Goal: Task Accomplishment & Management: Manage account settings

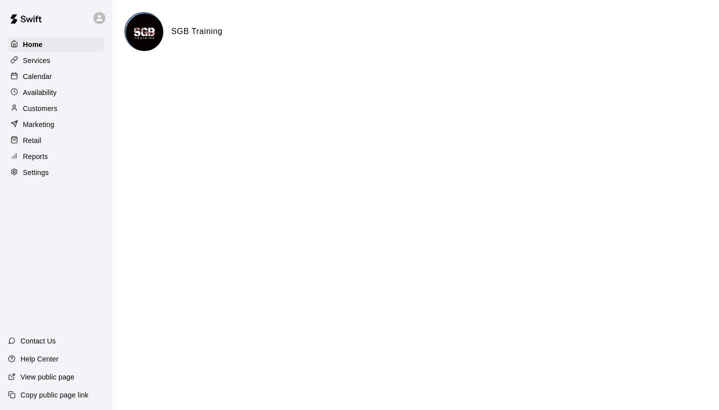
click at [43, 106] on p "Customers" at bounding box center [40, 108] width 34 height 10
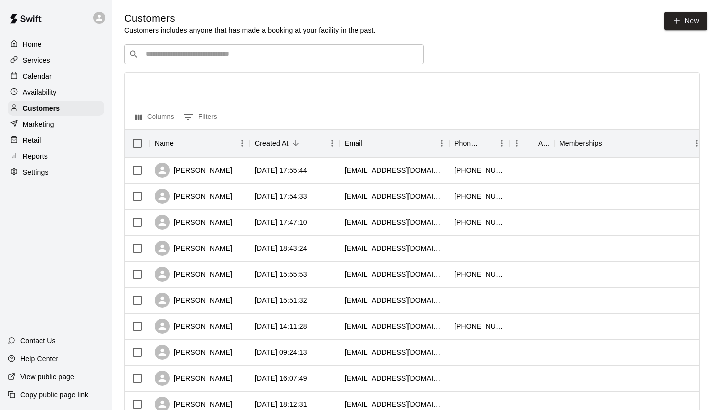
click at [187, 54] on input "Search customers by name or email" at bounding box center [281, 54] width 277 height 10
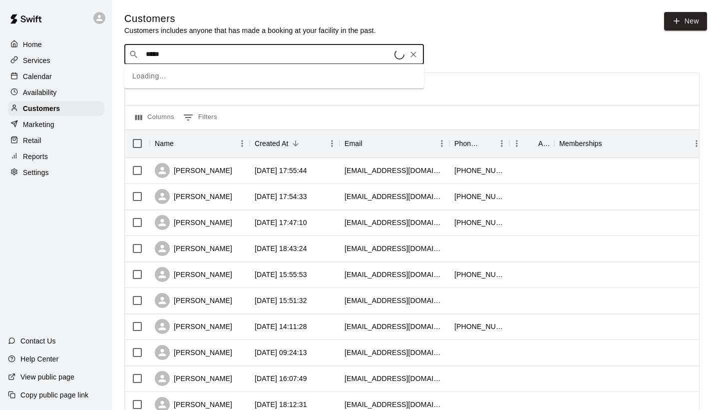
type input "******"
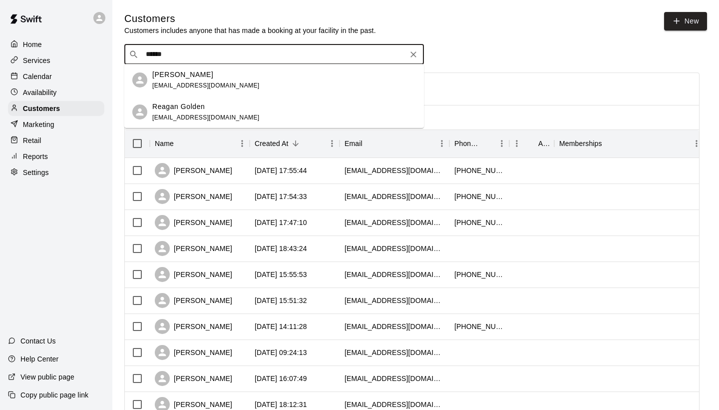
click at [200, 77] on p "[PERSON_NAME]" at bounding box center [182, 74] width 61 height 10
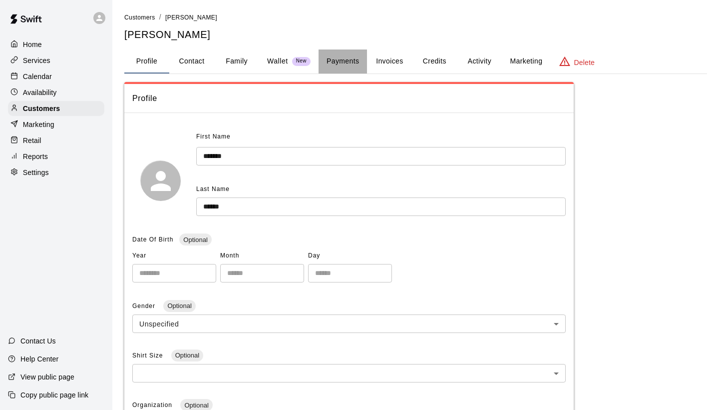
click at [334, 55] on button "Payments" at bounding box center [343, 61] width 48 height 24
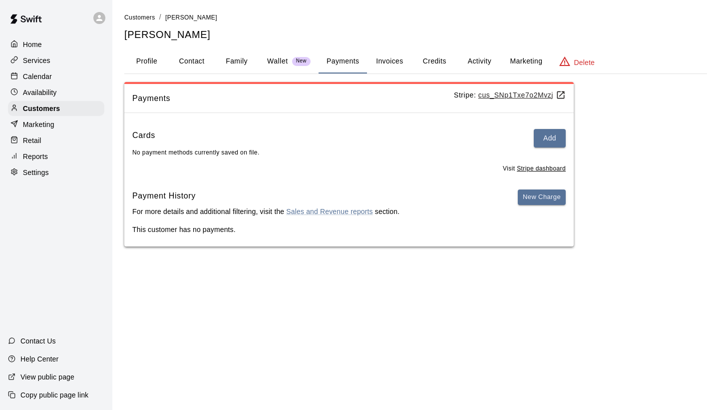
click at [487, 57] on button "Activity" at bounding box center [479, 61] width 45 height 24
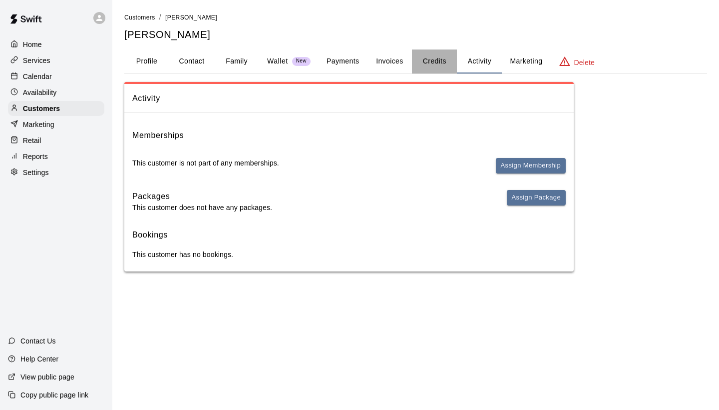
click at [438, 58] on button "Credits" at bounding box center [434, 61] width 45 height 24
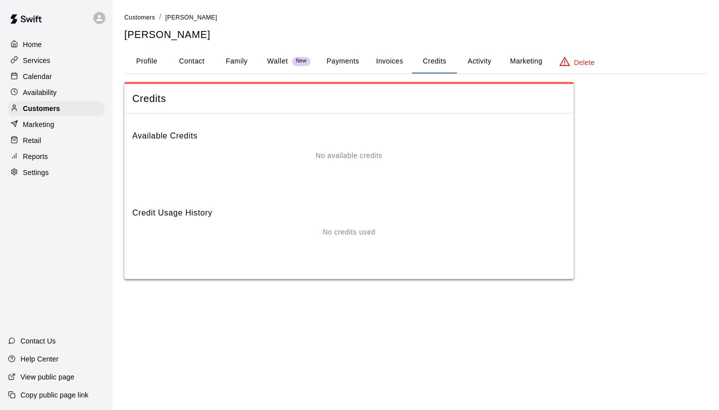
click at [342, 70] on button "Payments" at bounding box center [343, 61] width 48 height 24
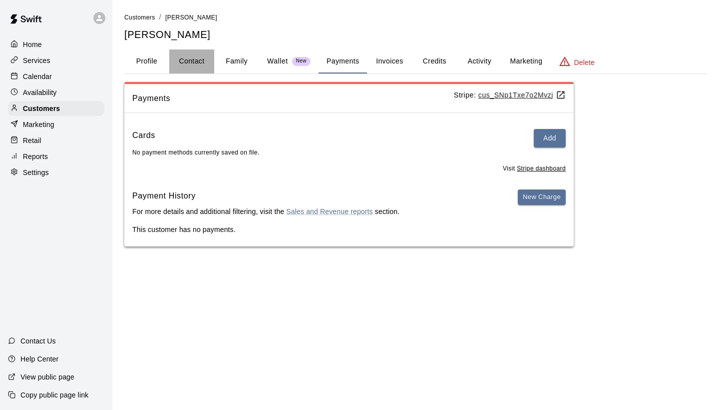
click at [189, 67] on button "Contact" at bounding box center [191, 61] width 45 height 24
select select "**"
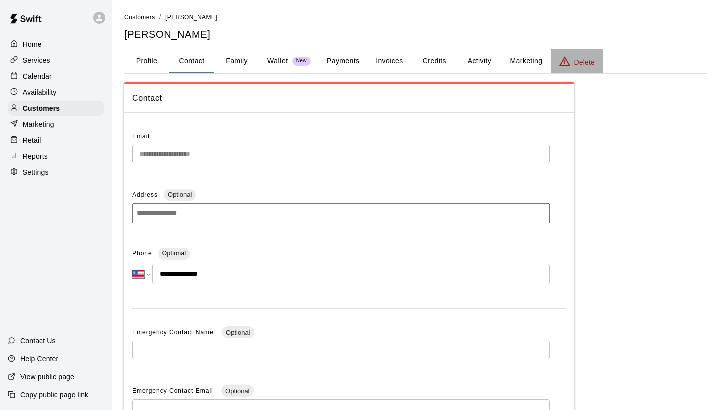
click at [580, 59] on p "Delete" at bounding box center [584, 62] width 20 height 10
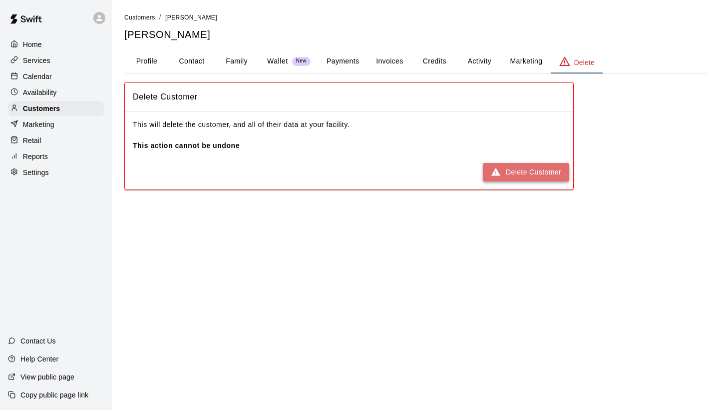
click at [512, 177] on button "Delete Customer" at bounding box center [526, 172] width 86 height 18
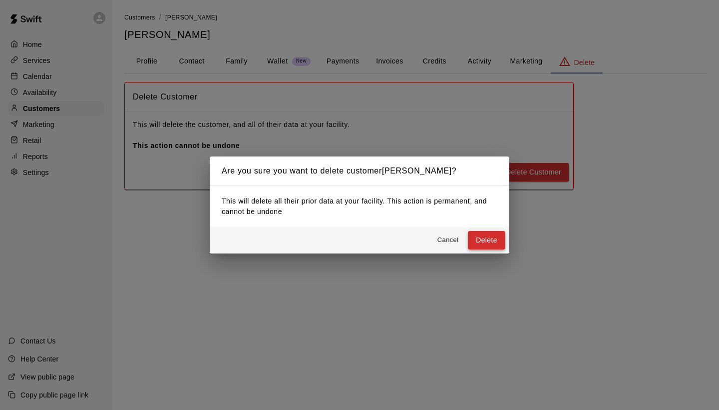
click at [482, 235] on button "Delete" at bounding box center [486, 240] width 37 height 18
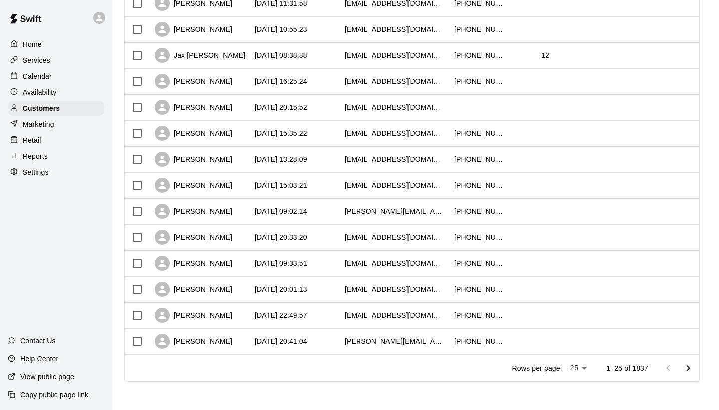
scroll to position [452, 0]
click at [689, 368] on icon "Go to next page" at bounding box center [688, 368] width 3 height 6
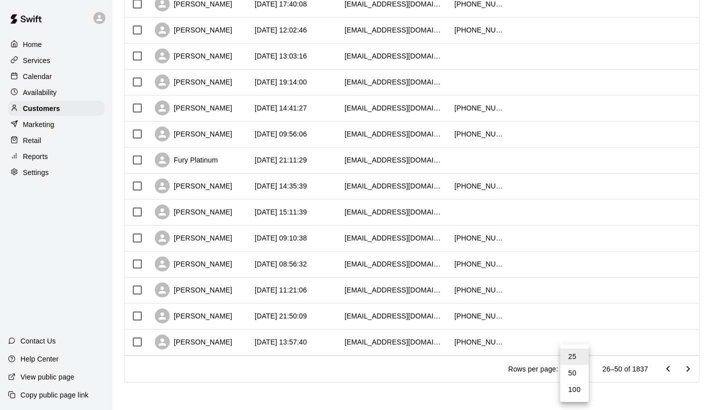
click at [576, 385] on li "100" at bounding box center [575, 389] width 28 height 16
type input "***"
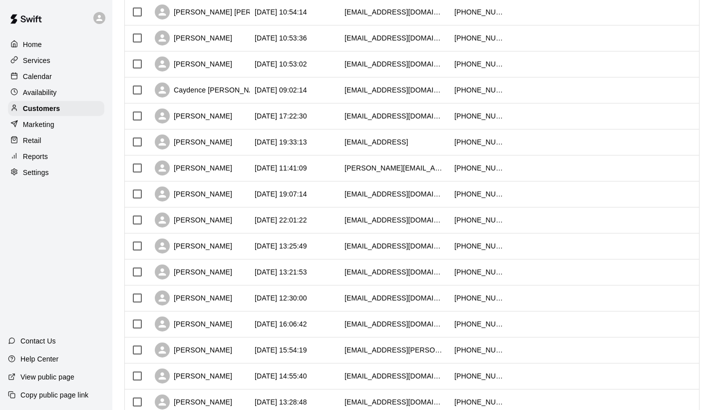
scroll to position [1385, 0]
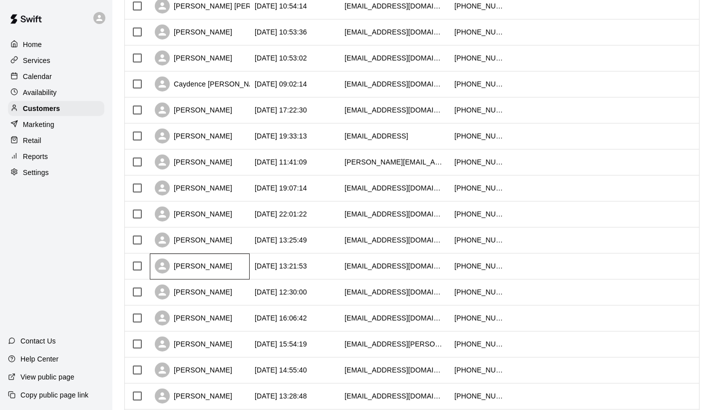
click at [216, 265] on div "[PERSON_NAME]" at bounding box center [200, 266] width 100 height 26
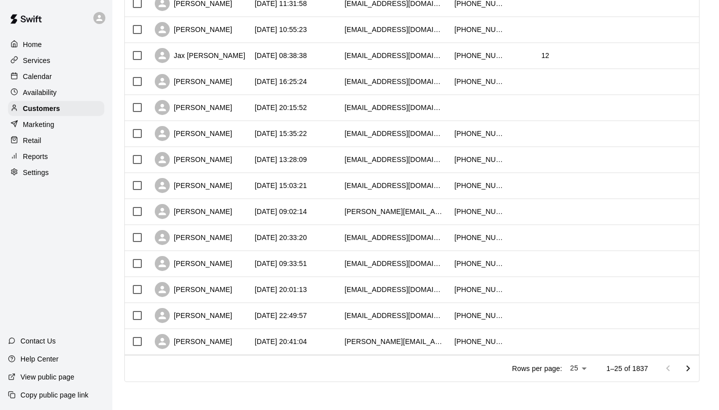
scroll to position [452, 0]
click at [544, 368] on p "Rows per page:" at bounding box center [538, 369] width 50 height 10
click at [576, 386] on li "100" at bounding box center [578, 389] width 28 height 16
type input "***"
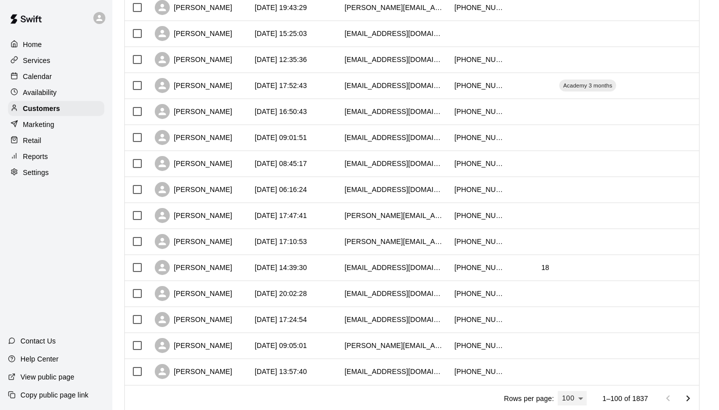
scroll to position [2370, 0]
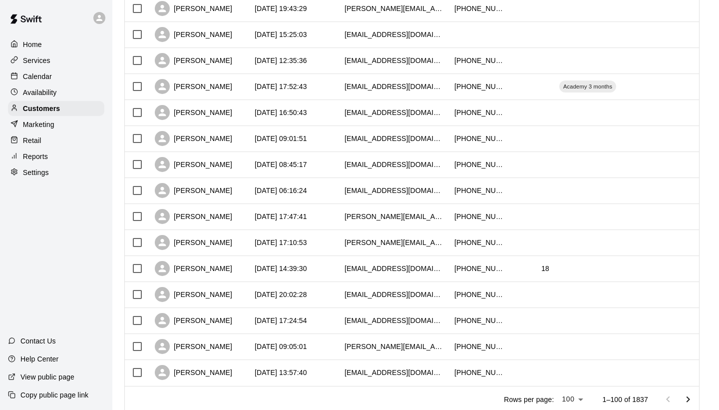
click at [688, 395] on icon "Go to next page" at bounding box center [688, 399] width 12 height 12
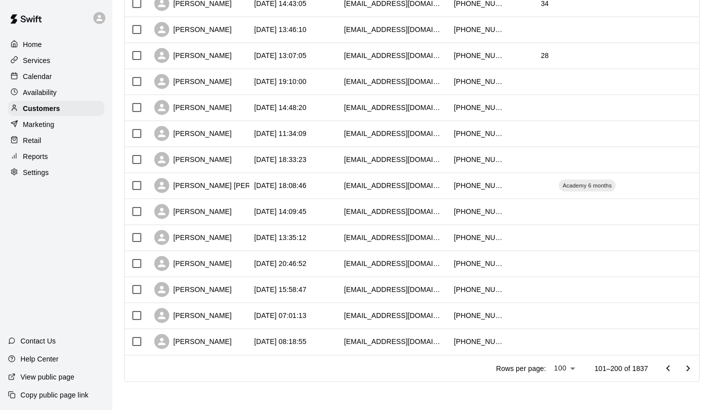
scroll to position [2400, 0]
click at [687, 369] on icon "Go to next page" at bounding box center [688, 369] width 12 height 12
click at [690, 372] on icon "Go to next page" at bounding box center [688, 369] width 12 height 12
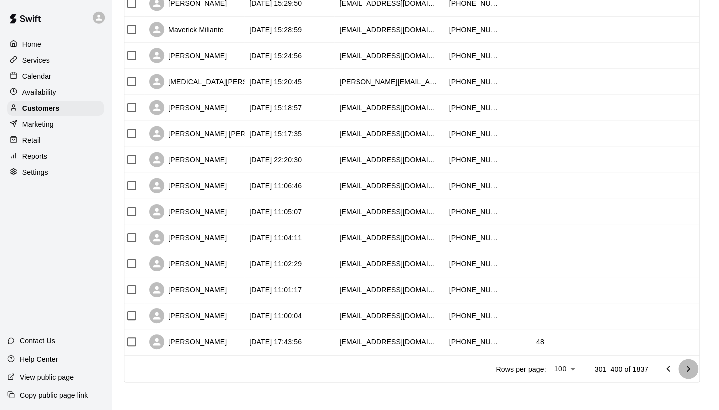
click at [690, 366] on icon "Go to next page" at bounding box center [688, 369] width 12 height 12
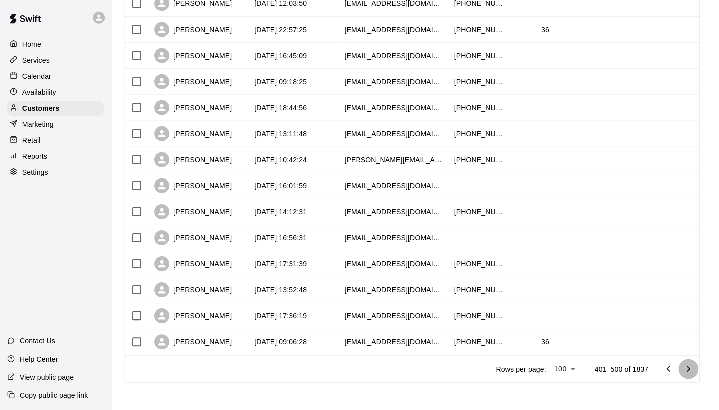
click at [690, 369] on icon "Go to next page" at bounding box center [688, 369] width 12 height 12
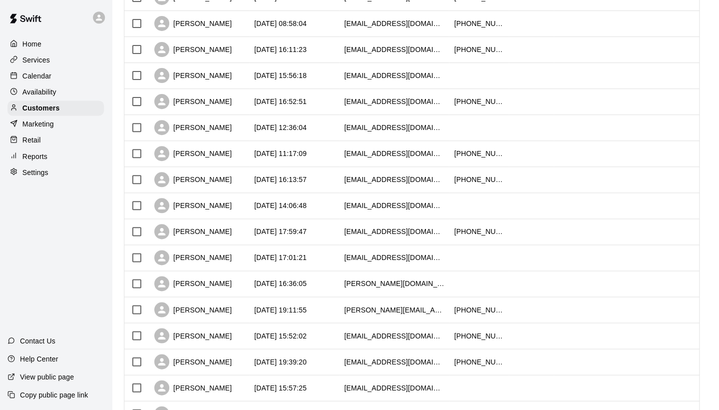
scroll to position [622, 0]
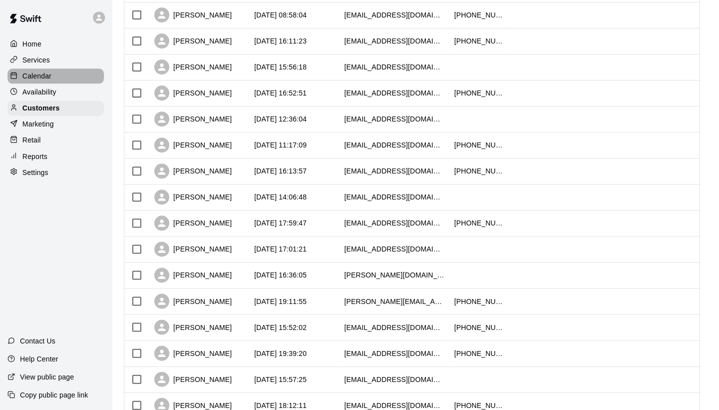
click at [61, 80] on div "Calendar" at bounding box center [56, 76] width 96 height 15
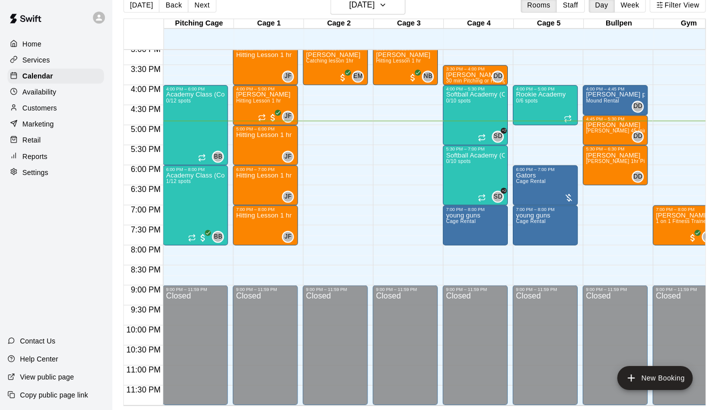
scroll to position [15, 0]
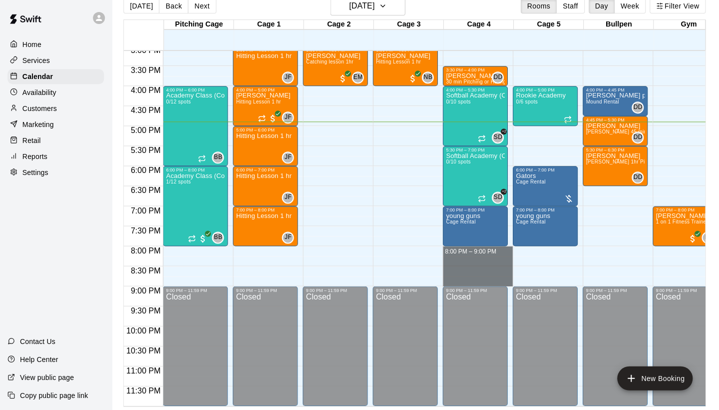
drag, startPoint x: 483, startPoint y: 249, endPoint x: 483, endPoint y: 282, distance: 33.0
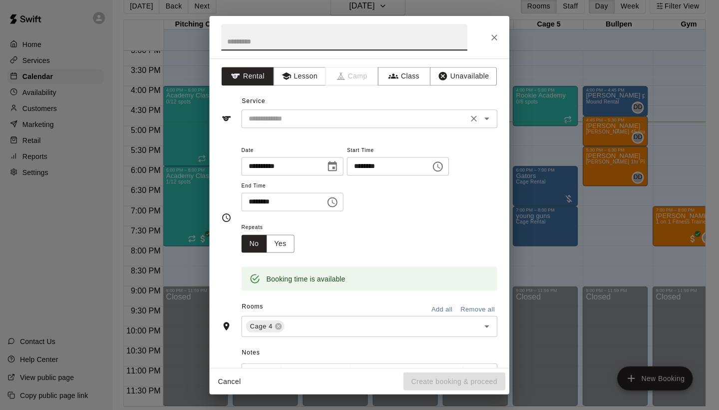
click at [416, 113] on input "text" at bounding box center [355, 118] width 220 height 12
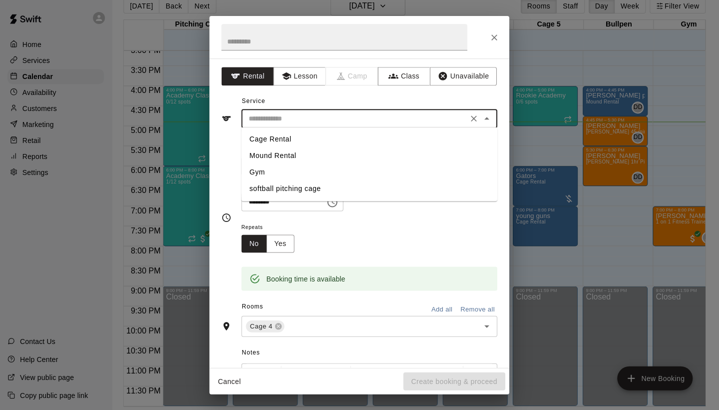
click at [317, 137] on li "Cage Rental" at bounding box center [370, 139] width 256 height 16
type input "**********"
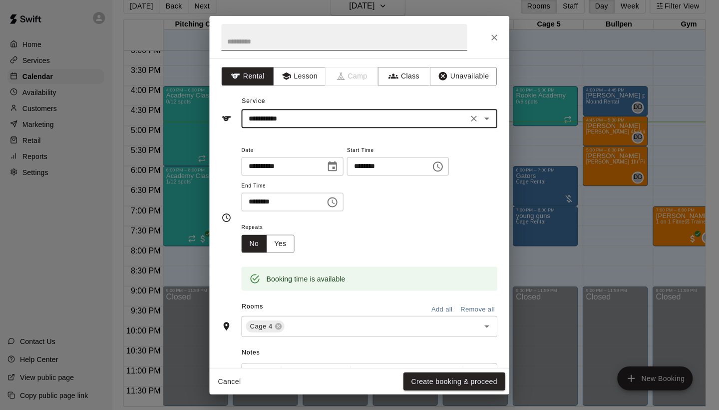
click at [323, 38] on input "text" at bounding box center [345, 37] width 246 height 26
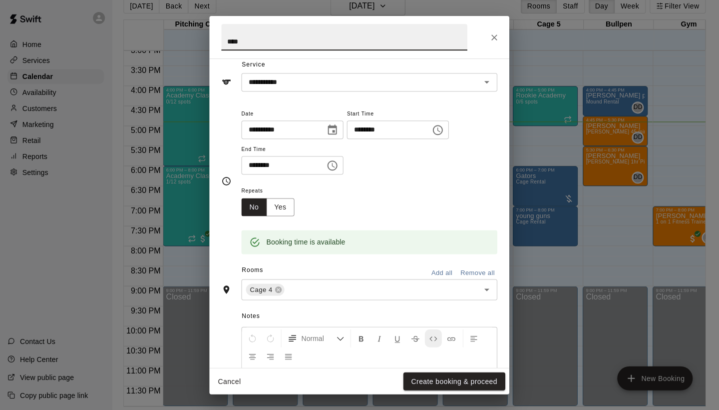
scroll to position [35, 0]
type input "****"
click at [441, 386] on button "Create booking & proceed" at bounding box center [455, 381] width 102 height 18
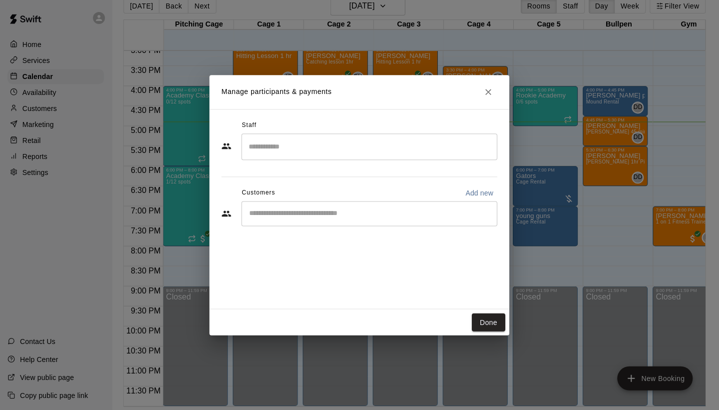
click at [322, 215] on input "Start typing to search customers..." at bounding box center [369, 213] width 247 height 10
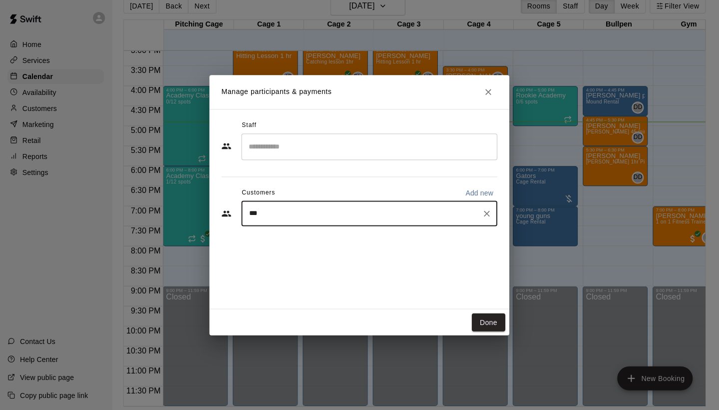
type input "****"
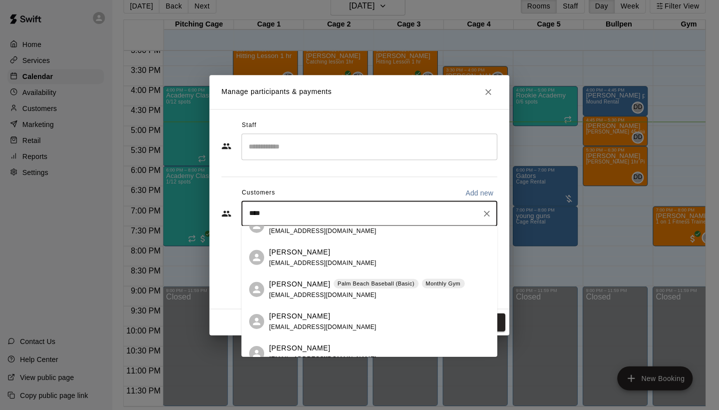
scroll to position [366, 0]
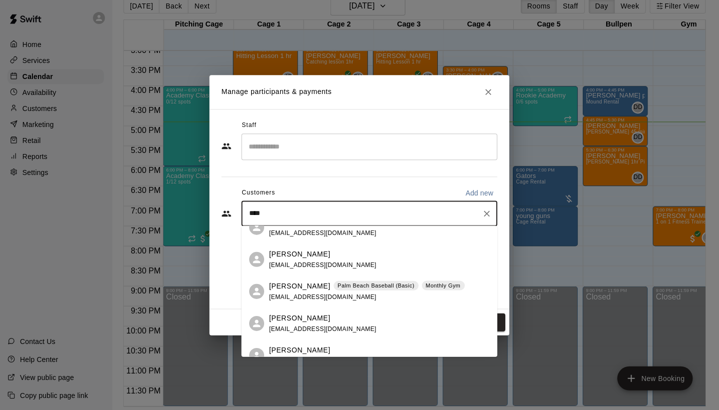
click at [295, 288] on p "[PERSON_NAME]" at bounding box center [300, 285] width 61 height 10
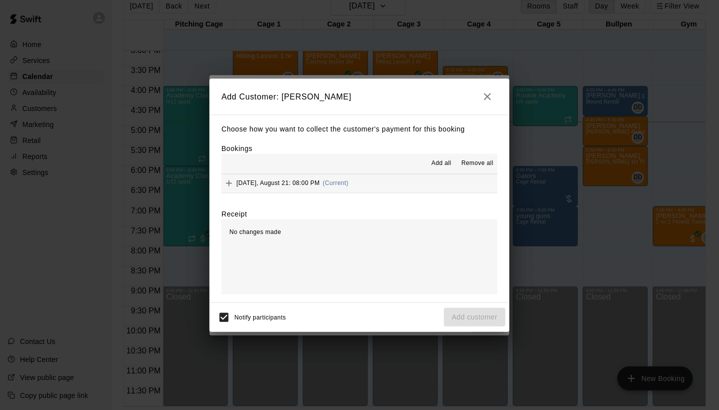
click at [326, 180] on div "[DATE], August 21: 08:00 PM (Current)" at bounding box center [285, 182] width 127 height 15
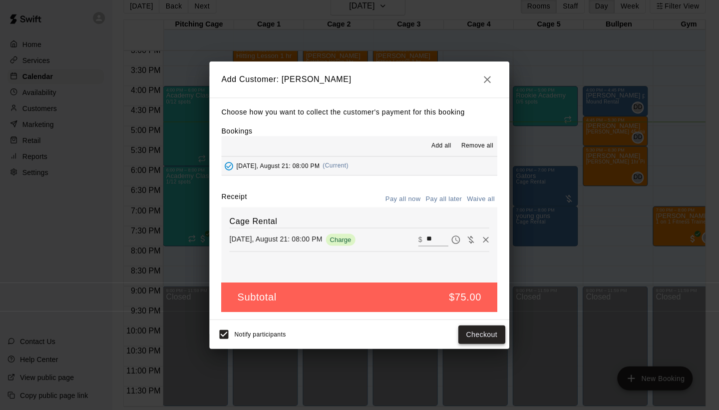
click at [485, 332] on button "Checkout" at bounding box center [482, 334] width 47 height 18
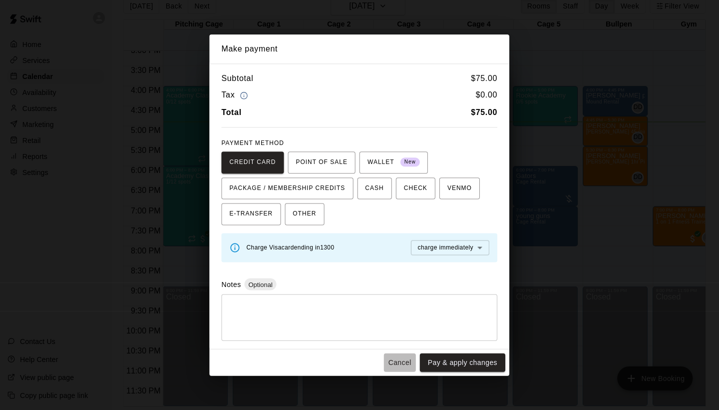
click at [404, 358] on button "Cancel" at bounding box center [400, 362] width 32 height 18
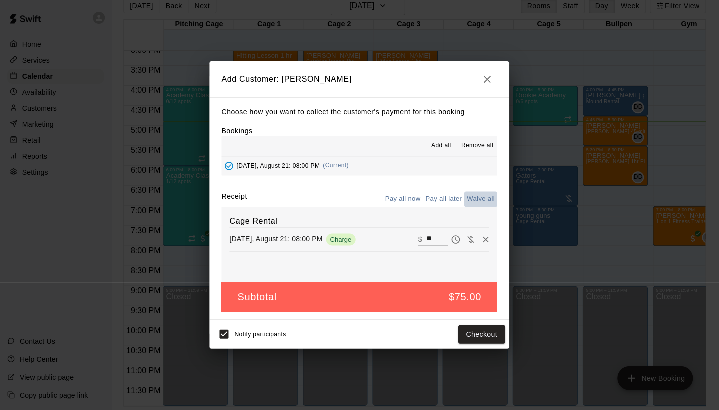
click at [481, 200] on button "Waive all" at bounding box center [481, 198] width 33 height 15
type input "*"
click at [474, 334] on button "Add customer" at bounding box center [474, 334] width 61 height 18
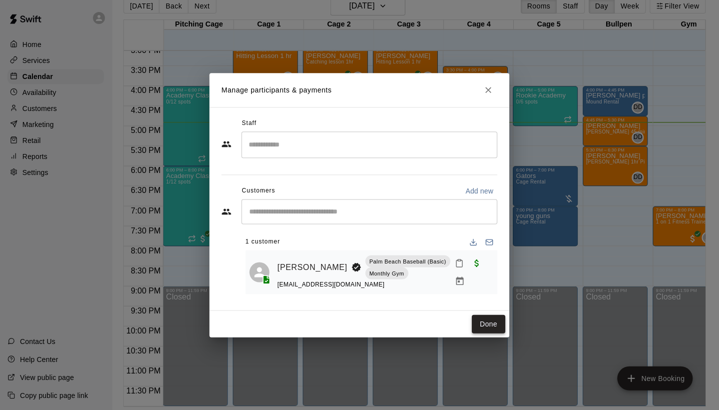
click at [482, 322] on button "Done" at bounding box center [488, 323] width 33 height 18
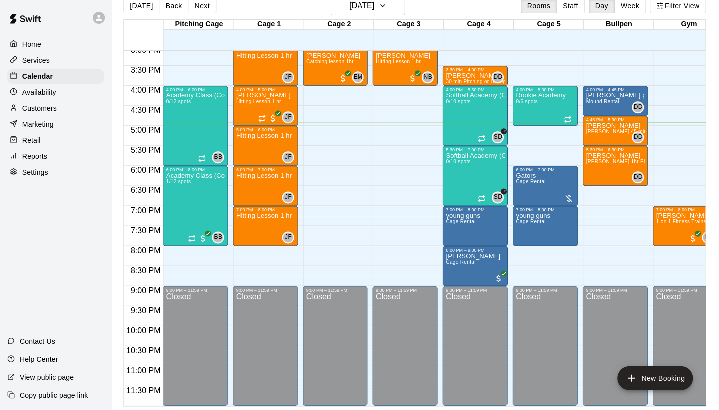
click at [46, 109] on p "Customers" at bounding box center [40, 108] width 34 height 10
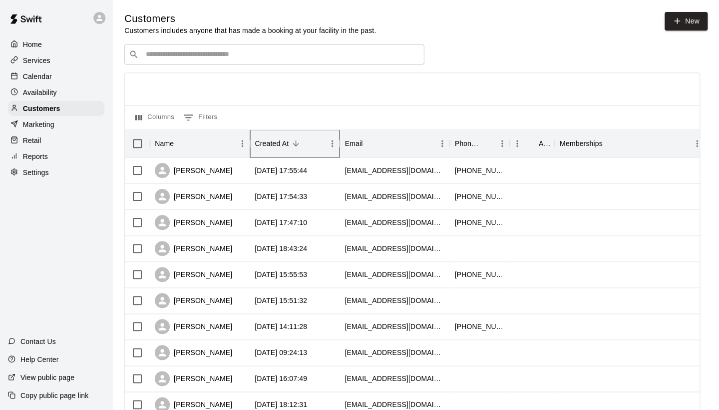
click at [275, 137] on div "Created At" at bounding box center [272, 143] width 34 height 28
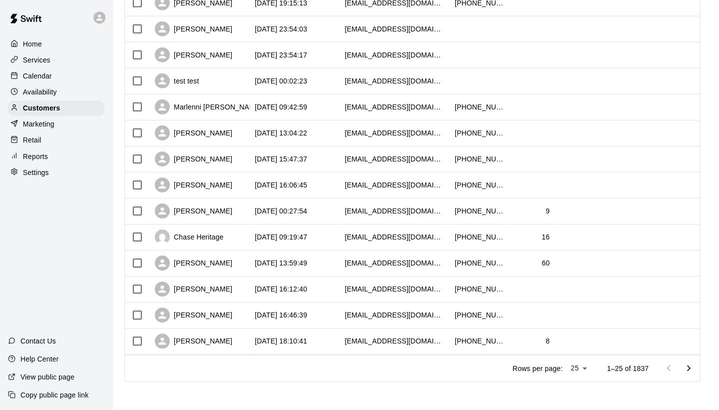
scroll to position [452, 0]
click at [690, 368] on icon "Go to next page" at bounding box center [688, 369] width 12 height 12
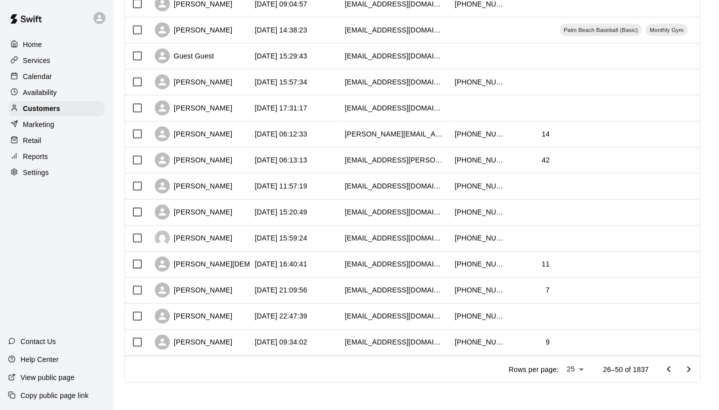
click at [690, 368] on icon "Go to next page" at bounding box center [688, 369] width 12 height 12
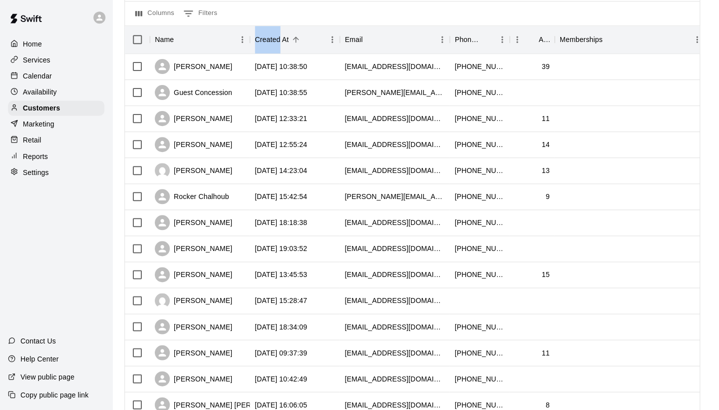
scroll to position [104, 0]
click at [31, 155] on p "Reports" at bounding box center [35, 156] width 25 height 10
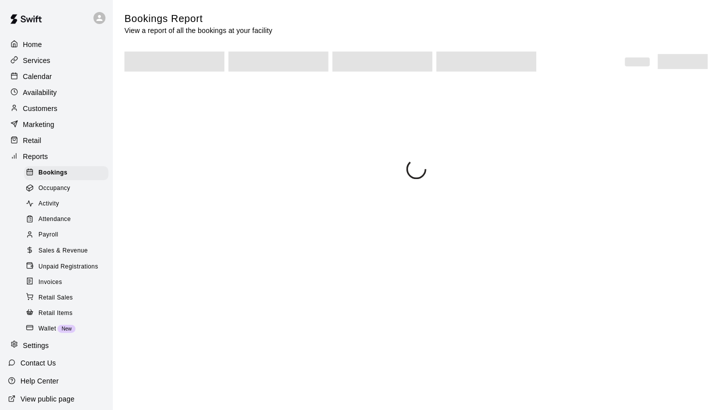
click at [42, 206] on span "Activity" at bounding box center [48, 204] width 20 height 10
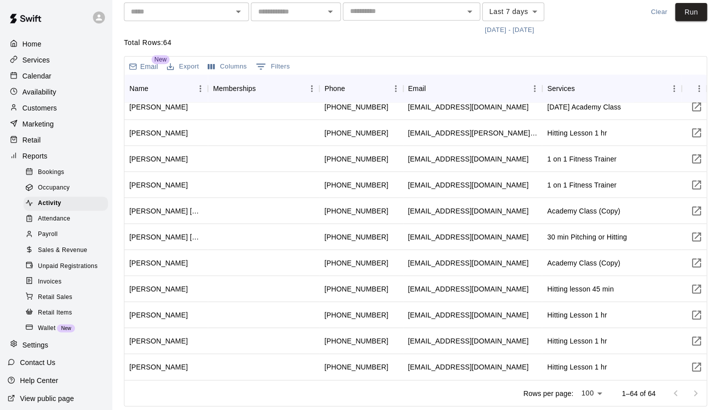
scroll to position [55, 0]
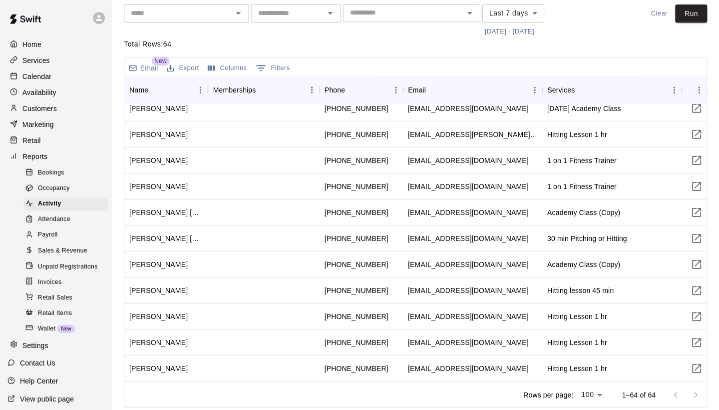
click at [692, 393] on div at bounding box center [686, 394] width 40 height 20
click at [692, 392] on div at bounding box center [686, 394] width 40 height 20
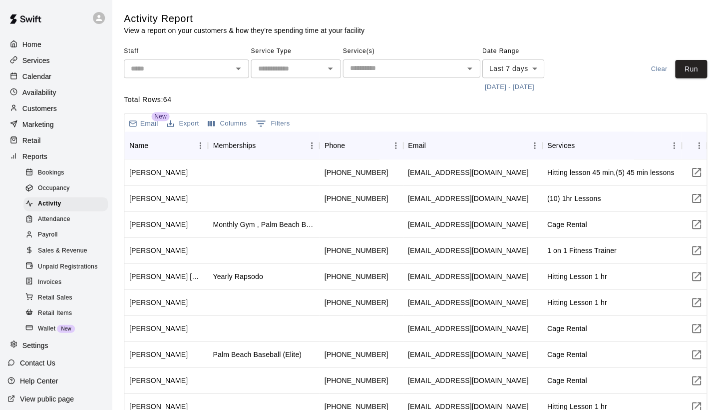
scroll to position [0, 0]
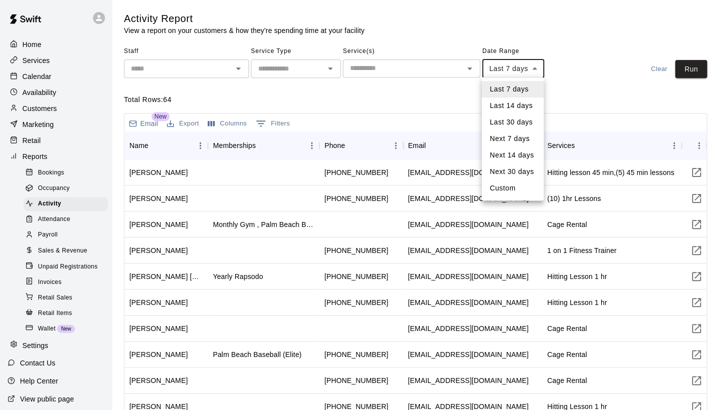
click at [510, 60] on body "Home Services Calendar Availability Customers Marketing Retail Reports Bookings…" at bounding box center [359, 233] width 719 height 467
click at [510, 185] on li "Custom" at bounding box center [513, 188] width 62 height 16
type input "******"
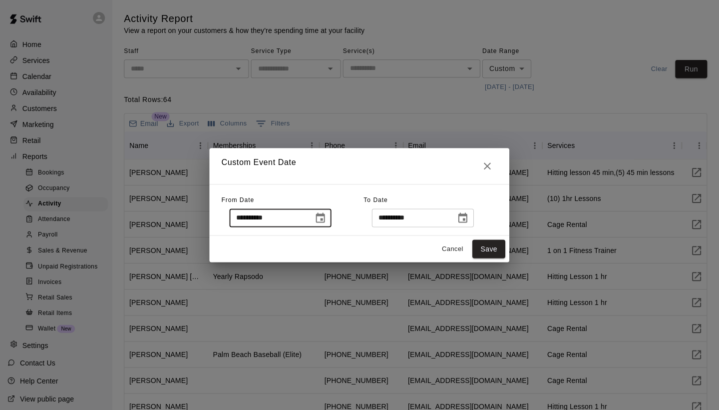
click at [275, 219] on input "**********" at bounding box center [268, 217] width 77 height 18
click at [274, 216] on input "**********" at bounding box center [268, 217] width 77 height 18
click at [269, 217] on input "**********" at bounding box center [268, 217] width 77 height 18
type input "**********"
click at [486, 243] on button "Save" at bounding box center [489, 248] width 33 height 18
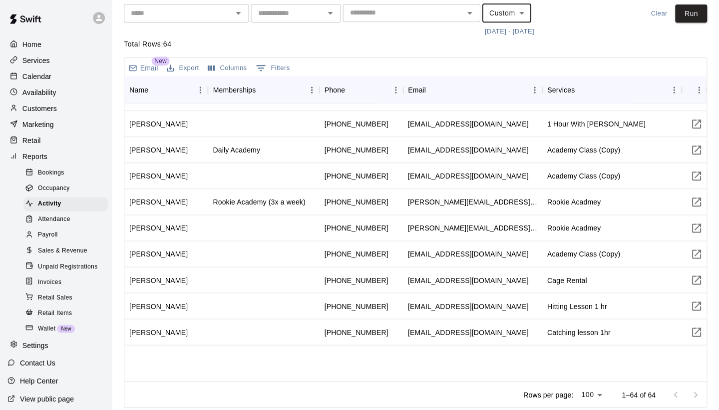
scroll to position [786, 0]
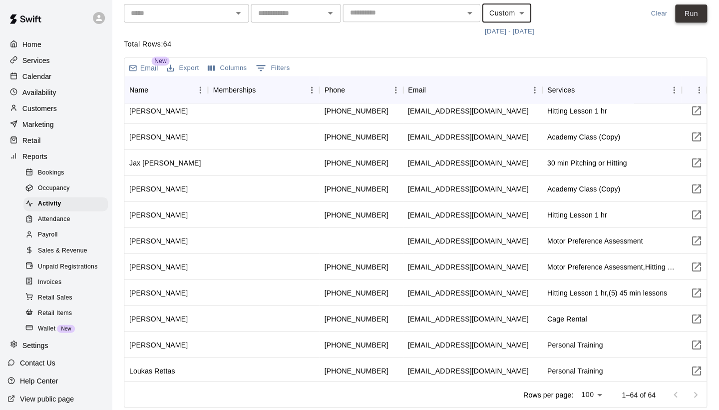
click at [690, 13] on button "Run" at bounding box center [691, 13] width 32 height 18
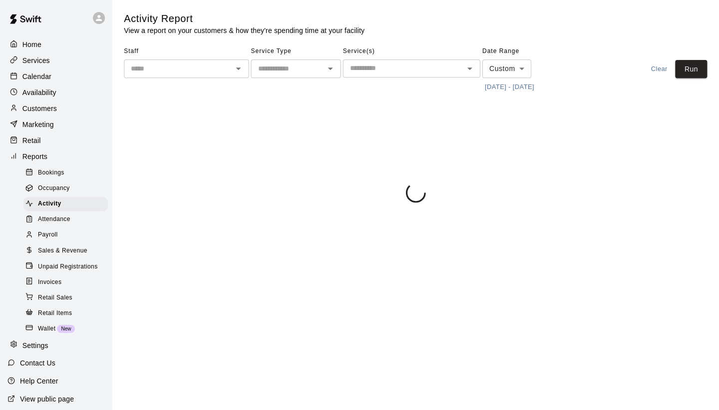
scroll to position [0, 0]
click at [283, 67] on input "text" at bounding box center [287, 68] width 67 height 12
click at [285, 152] on li "Packages" at bounding box center [296, 155] width 90 height 16
type input "********"
click at [695, 68] on button "Run" at bounding box center [691, 69] width 32 height 18
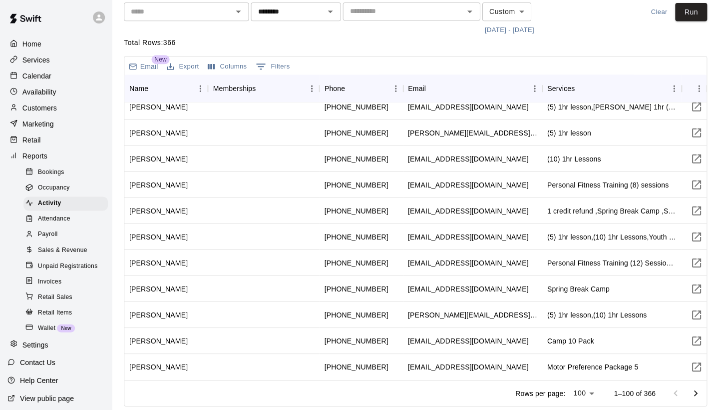
scroll to position [55, 0]
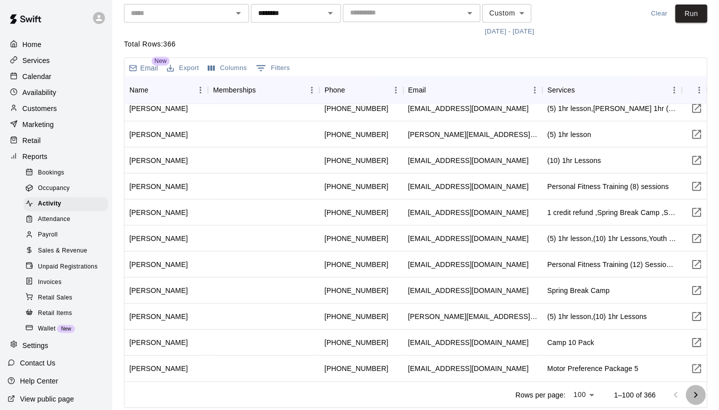
click at [697, 391] on icon "Go to next page" at bounding box center [696, 394] width 12 height 12
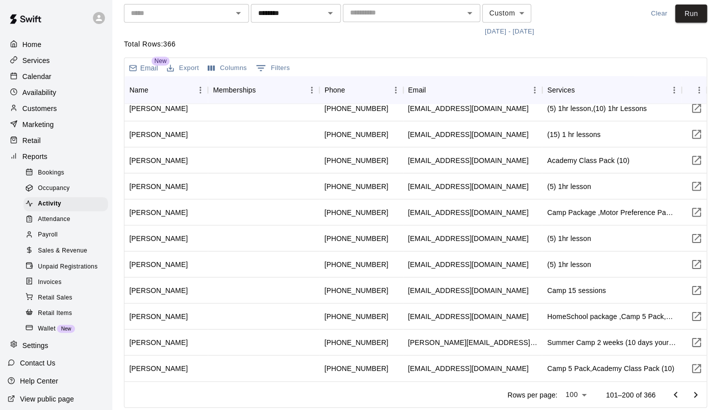
click at [697, 392] on icon "Go to next page" at bounding box center [696, 394] width 12 height 12
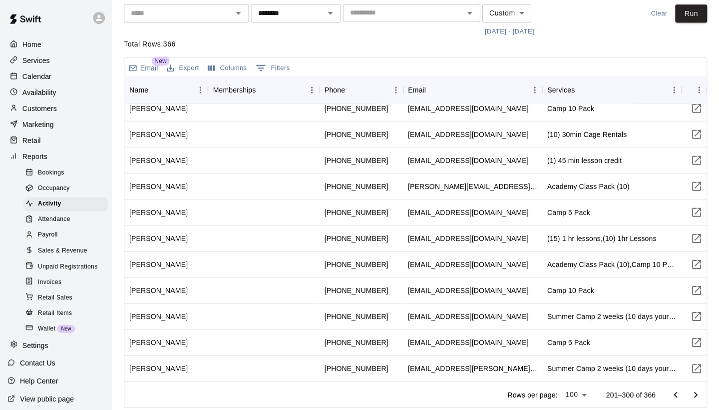
scroll to position [2321, 0]
drag, startPoint x: 367, startPoint y: 292, endPoint x: 457, endPoint y: 312, distance: 92.2
click at [452, 303] on div "[PERSON_NAME] [PHONE_NUMBER] [EMAIL_ADDRESS][DOMAIN_NAME] Camp 10 Pack ,Softbal…" at bounding box center [416, 199] width 582 height 364
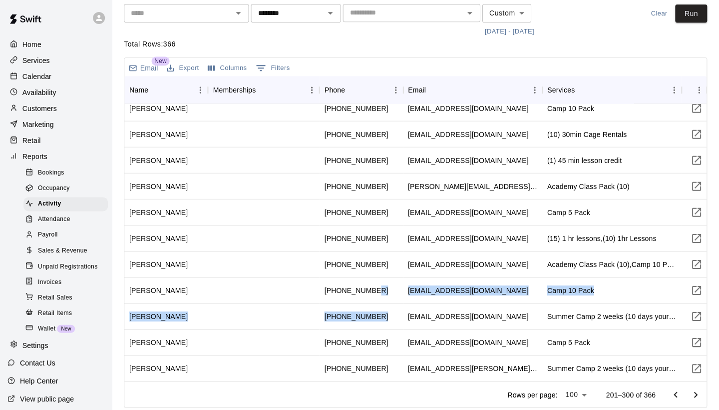
click at [694, 391] on icon "Go to next page" at bounding box center [695, 394] width 3 height 6
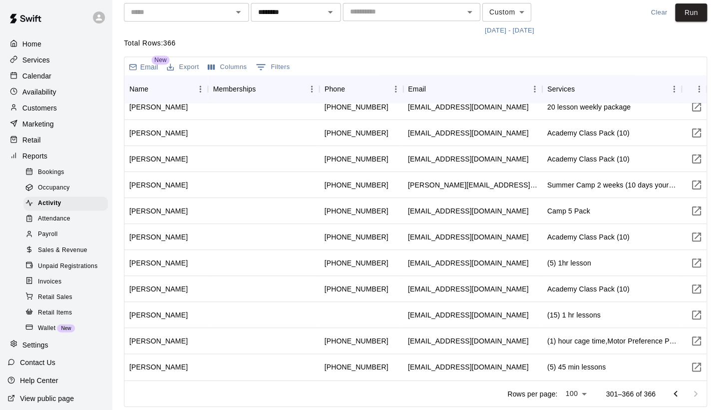
scroll to position [55, 0]
click at [52, 108] on p "Customers" at bounding box center [40, 108] width 34 height 10
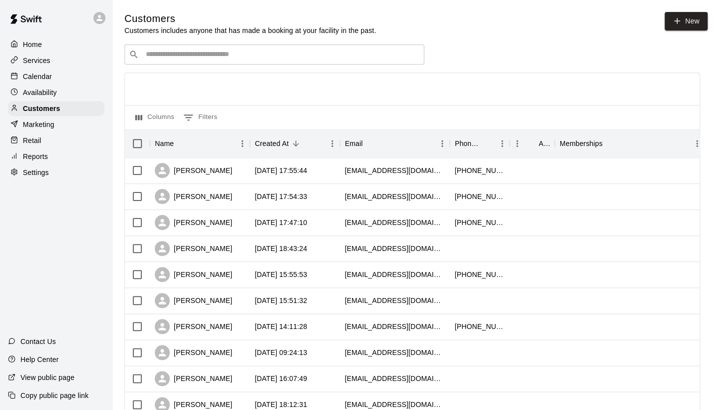
click at [187, 46] on div "​ ​" at bounding box center [274, 54] width 300 height 20
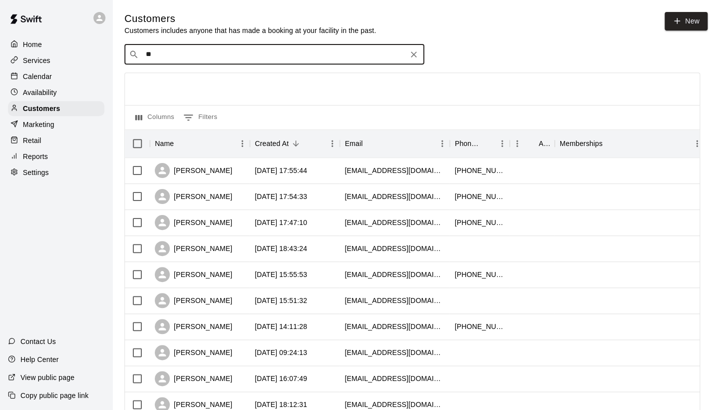
type input "***"
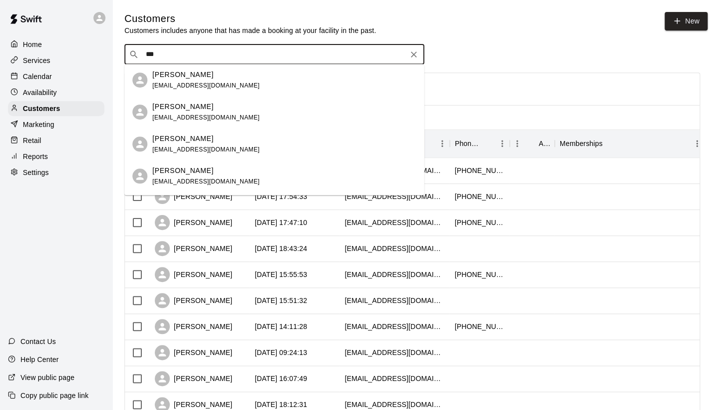
click at [197, 80] on div "[PERSON_NAME] [EMAIL_ADDRESS][DOMAIN_NAME]" at bounding box center [205, 79] width 107 height 21
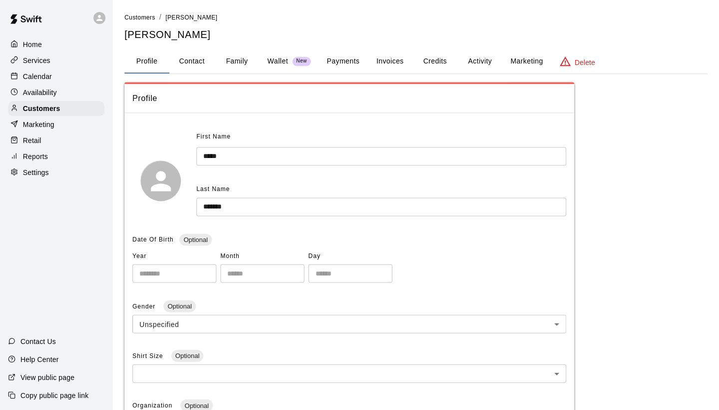
click at [498, 65] on button "Activity" at bounding box center [479, 61] width 45 height 24
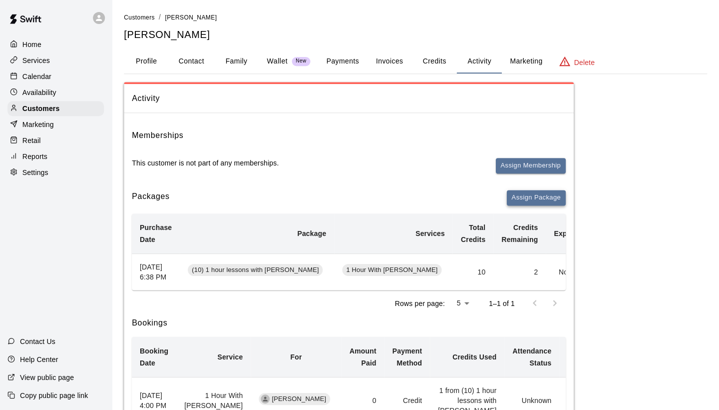
click at [520, 199] on button "Assign Package" at bounding box center [536, 197] width 59 height 15
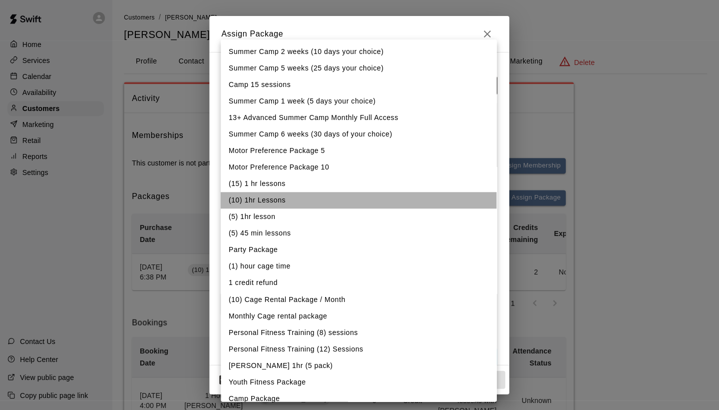
click at [314, 203] on li "(10) 1hr Lessons" at bounding box center [359, 200] width 276 height 16
type input "**********"
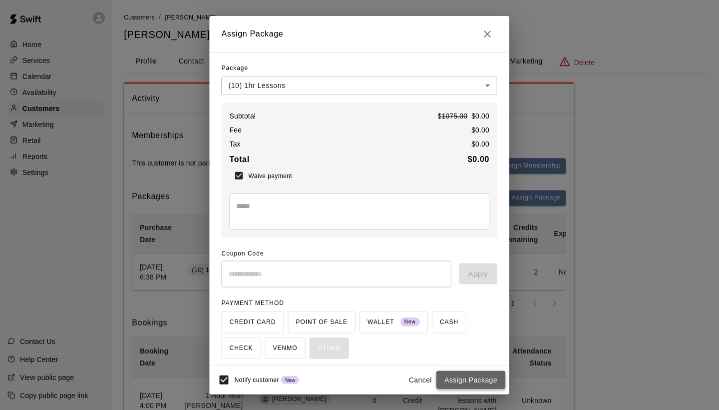
click at [474, 380] on button "Assign Package" at bounding box center [471, 379] width 69 height 18
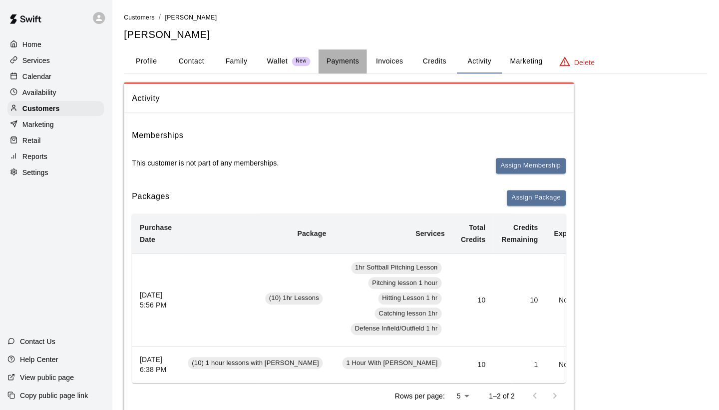
click at [355, 56] on button "Payments" at bounding box center [343, 61] width 48 height 24
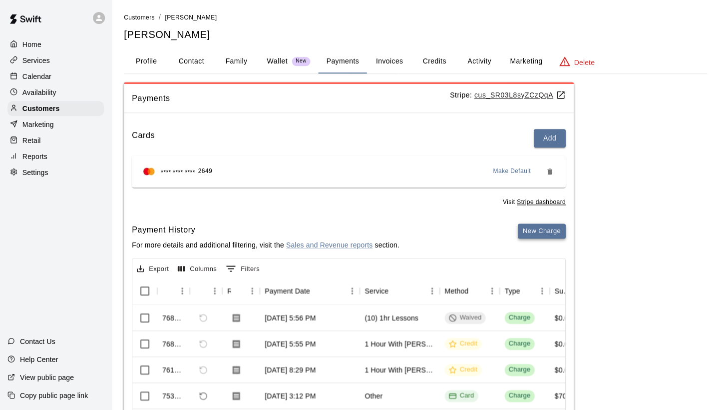
click at [532, 230] on button "New Charge" at bounding box center [542, 230] width 48 height 15
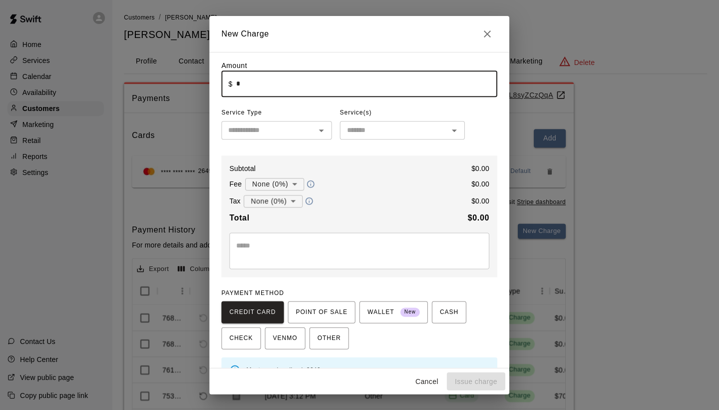
click at [348, 95] on input "*" at bounding box center [367, 83] width 261 height 26
type input "******"
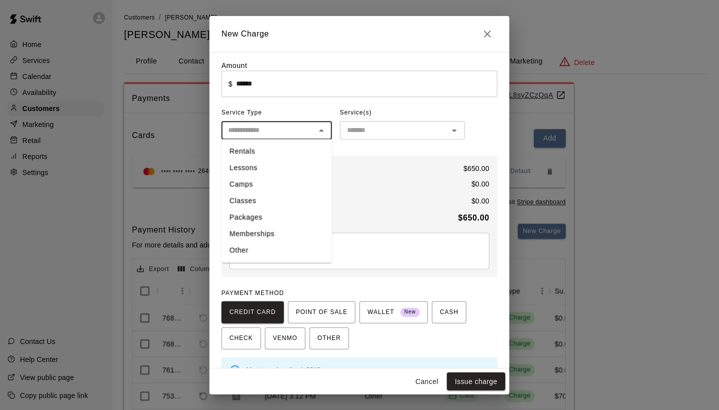
click at [294, 132] on input "text" at bounding box center [269, 130] width 88 height 12
click at [276, 217] on li "Packages" at bounding box center [277, 217] width 110 height 16
type input "********"
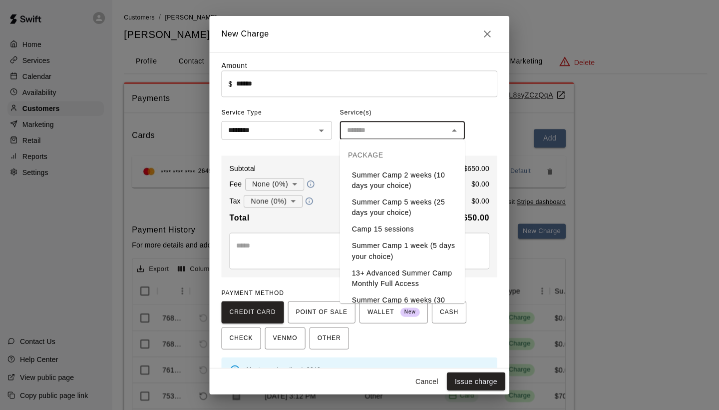
click at [381, 128] on input "text" at bounding box center [394, 130] width 102 height 12
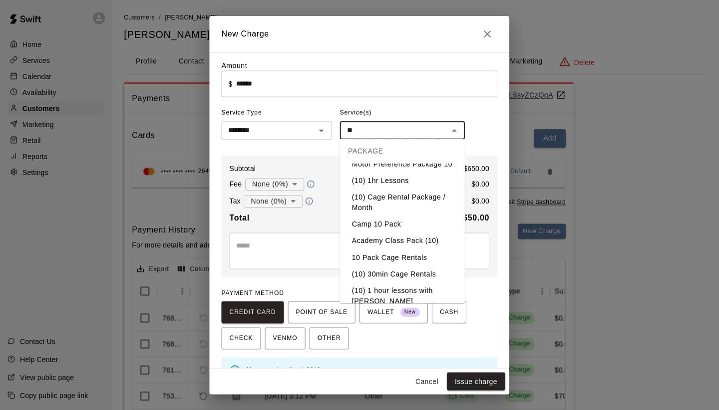
scroll to position [37, 0]
click at [396, 292] on li "(10) 1 hour lessons with [PERSON_NAME]" at bounding box center [402, 295] width 125 height 27
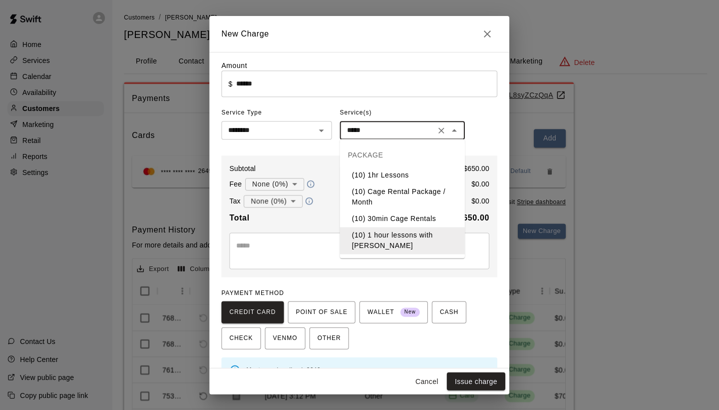
click at [408, 176] on li "(10) 1hr Lessons" at bounding box center [402, 175] width 125 height 16
type input "**********"
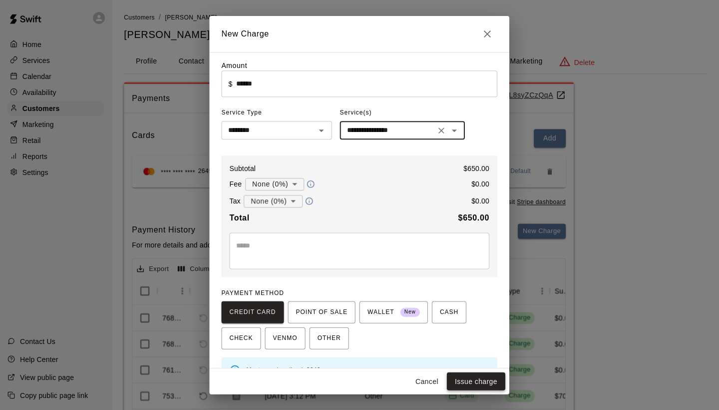
click at [471, 380] on button "Issue charge" at bounding box center [476, 381] width 58 height 18
type input "*"
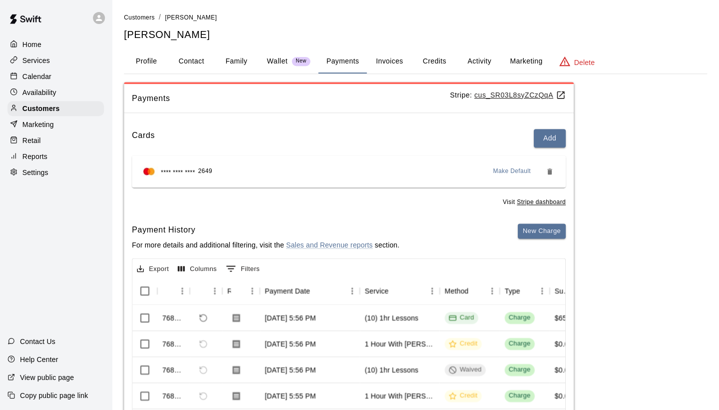
click at [31, 71] on p "Calendar" at bounding box center [37, 76] width 29 height 10
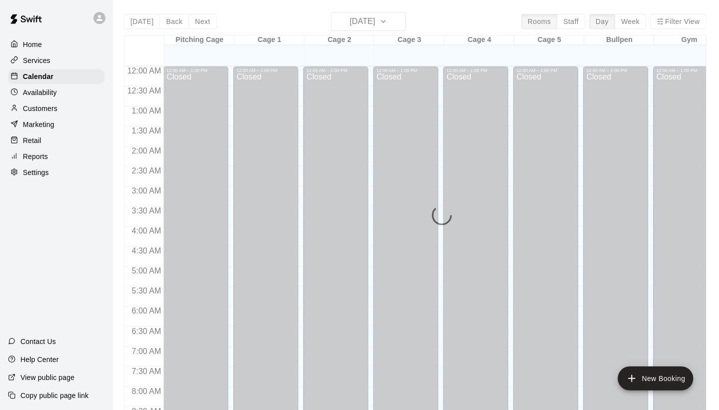
scroll to position [575, 0]
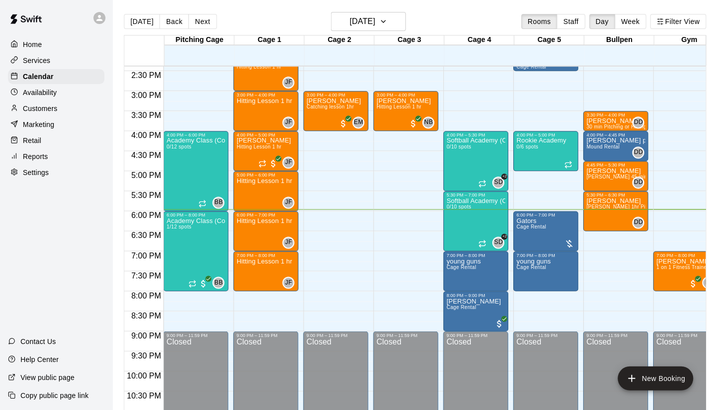
click at [42, 107] on p "Customers" at bounding box center [40, 108] width 34 height 10
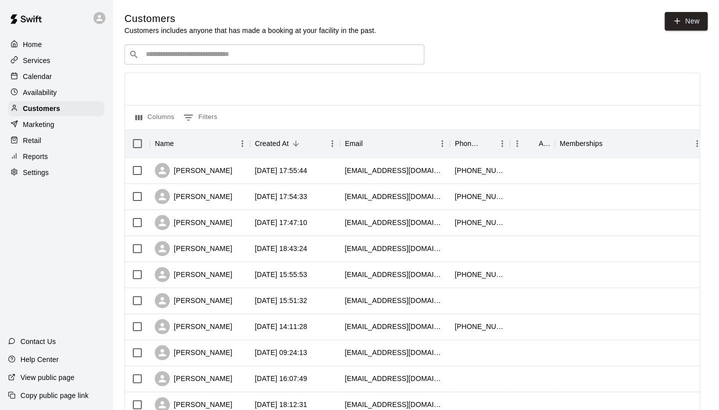
click at [284, 49] on input "Search customers by name or email" at bounding box center [281, 54] width 277 height 10
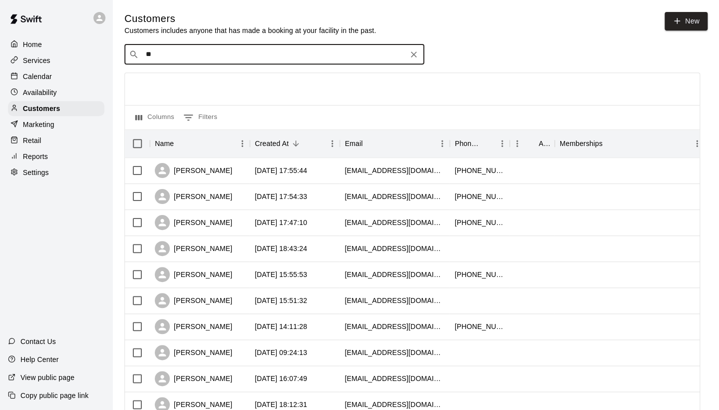
type input "***"
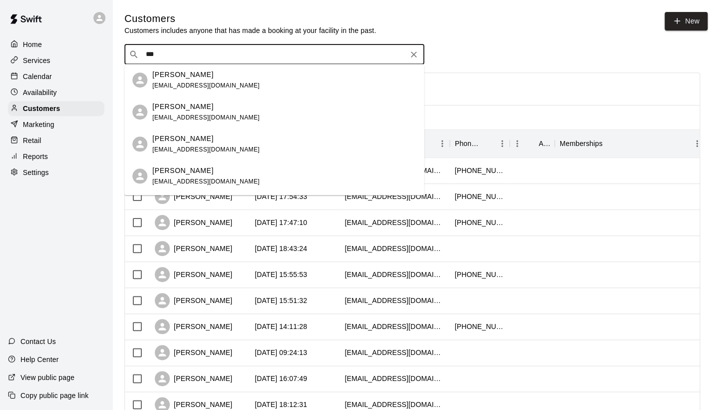
click at [226, 72] on div "[PERSON_NAME]" at bounding box center [205, 74] width 107 height 10
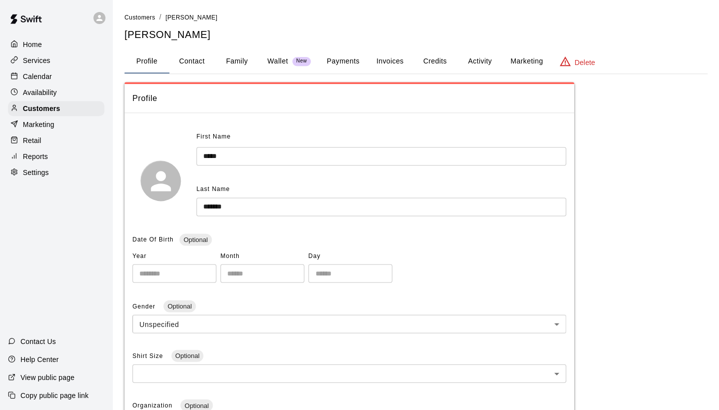
click at [331, 63] on button "Payments" at bounding box center [343, 61] width 48 height 24
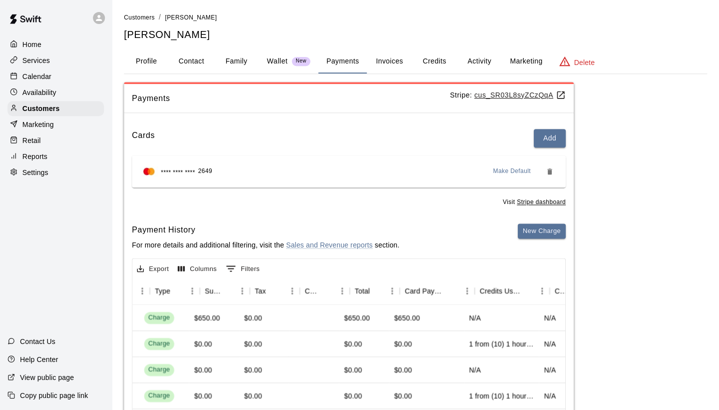
scroll to position [0, 342]
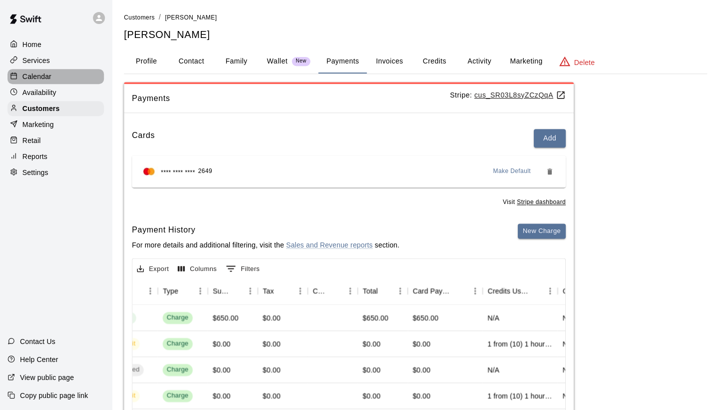
click at [37, 74] on p "Calendar" at bounding box center [37, 76] width 29 height 10
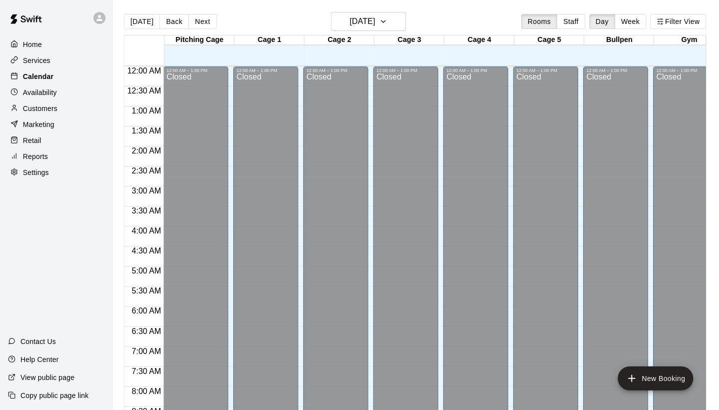
scroll to position [575, 0]
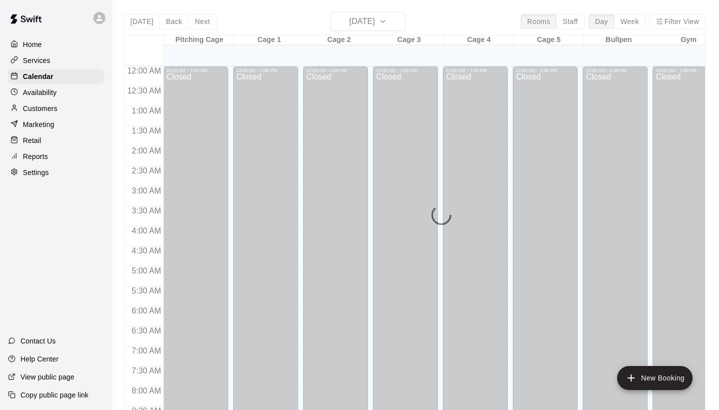
scroll to position [575, 0]
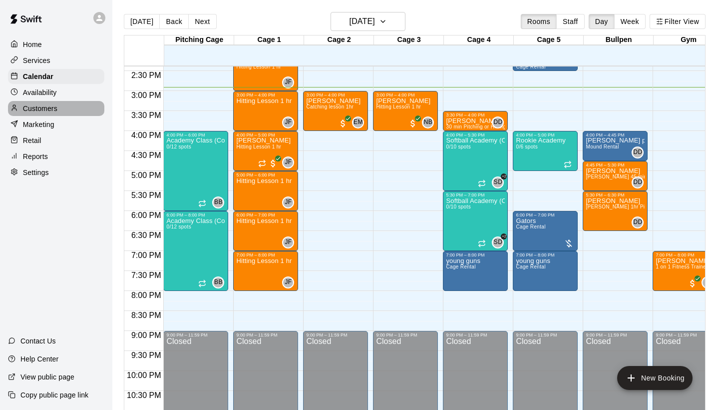
click at [33, 107] on p "Customers" at bounding box center [40, 108] width 34 height 10
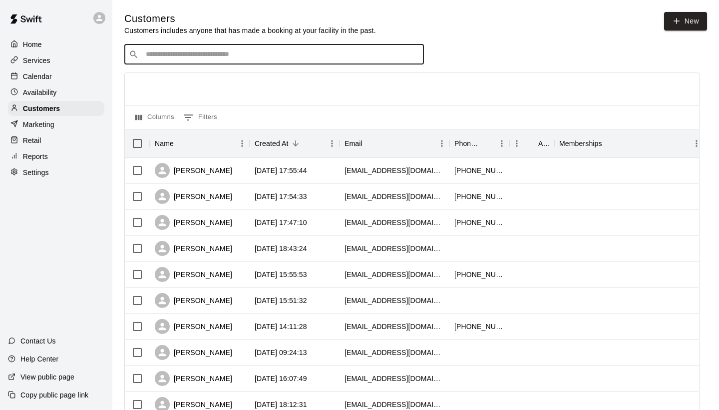
click at [225, 51] on input "Search customers by name or email" at bounding box center [281, 54] width 277 height 10
type input "****"
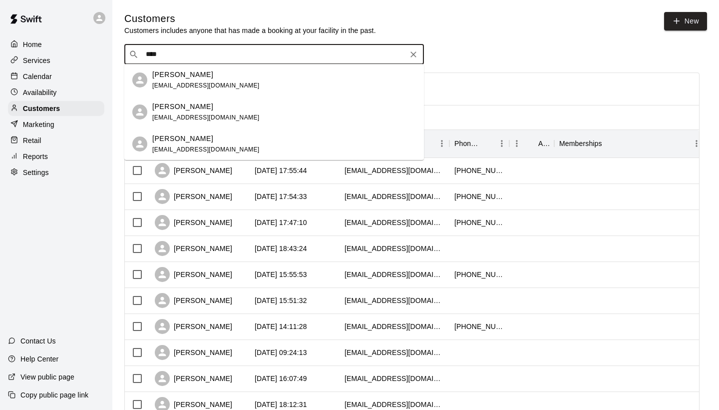
click at [210, 78] on div "[PERSON_NAME]" at bounding box center [205, 74] width 107 height 10
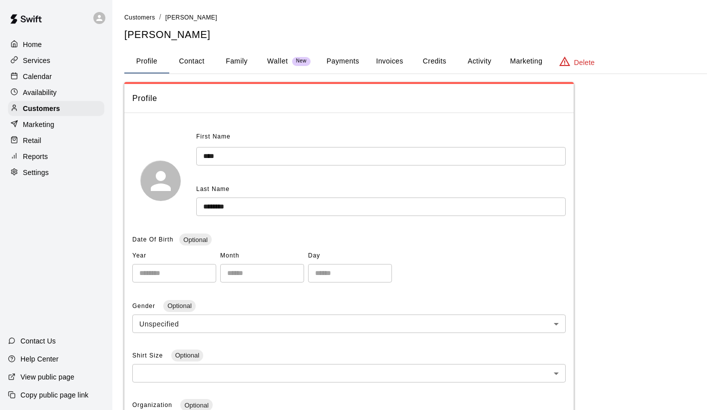
click at [345, 62] on button "Payments" at bounding box center [343, 61] width 48 height 24
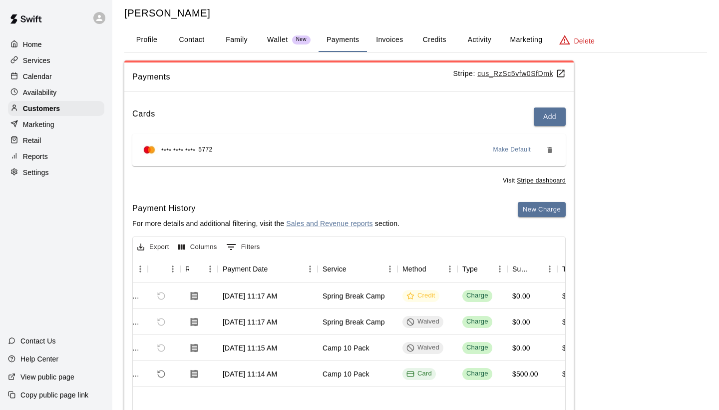
scroll to position [41, 0]
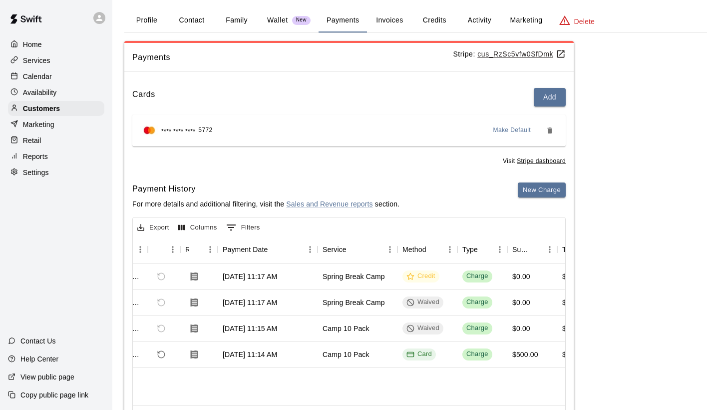
click at [242, 20] on button "Family" at bounding box center [236, 20] width 45 height 24
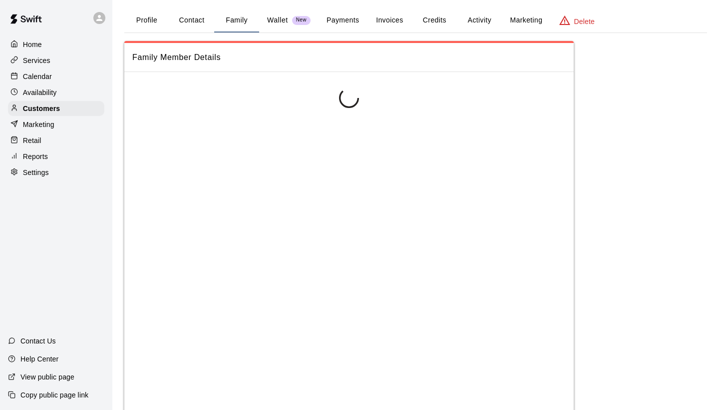
scroll to position [0, 0]
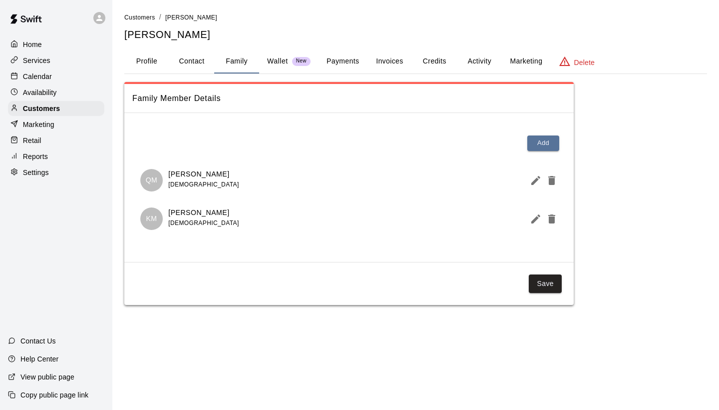
click at [440, 62] on button "Credits" at bounding box center [434, 61] width 45 height 24
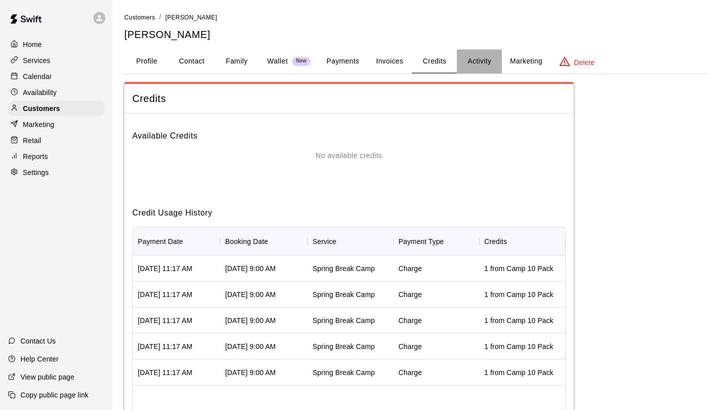
click at [479, 63] on button "Activity" at bounding box center [479, 61] width 45 height 24
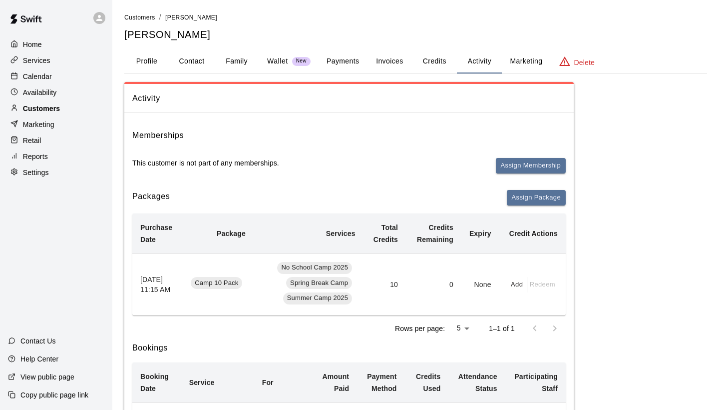
click at [48, 106] on p "Customers" at bounding box center [41, 108] width 37 height 10
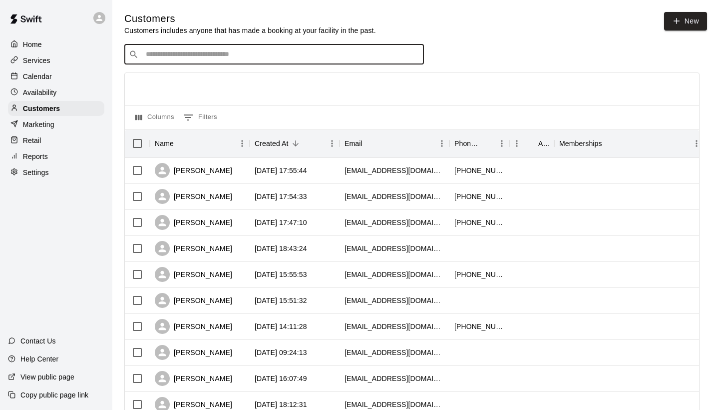
click at [199, 49] on input "Search customers by name or email" at bounding box center [281, 54] width 277 height 10
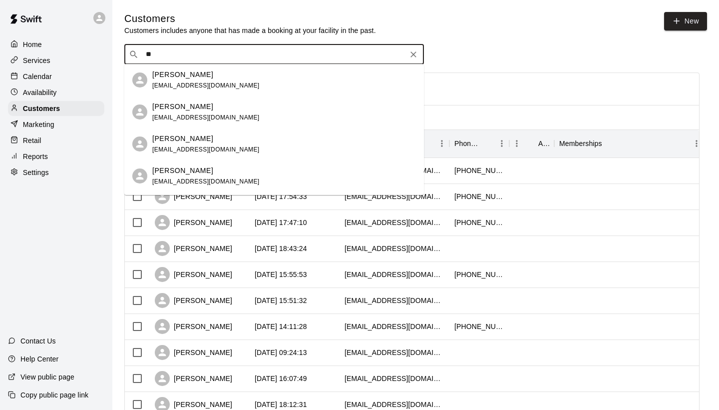
type input "*"
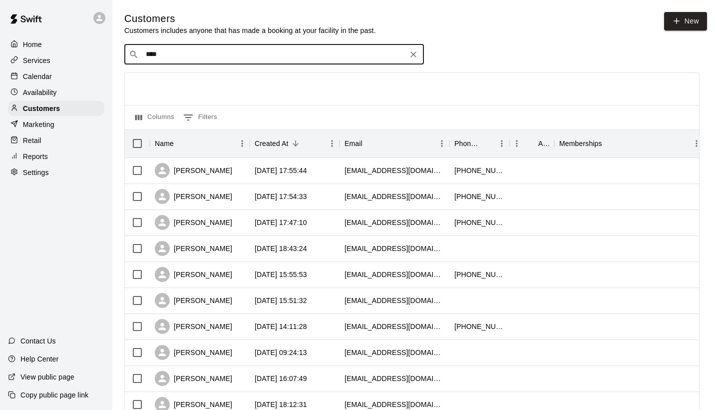
type input "*****"
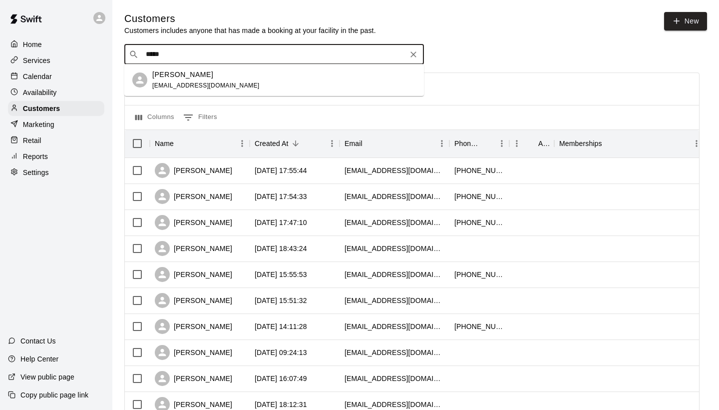
click at [181, 75] on p "[PERSON_NAME]" at bounding box center [182, 74] width 61 height 10
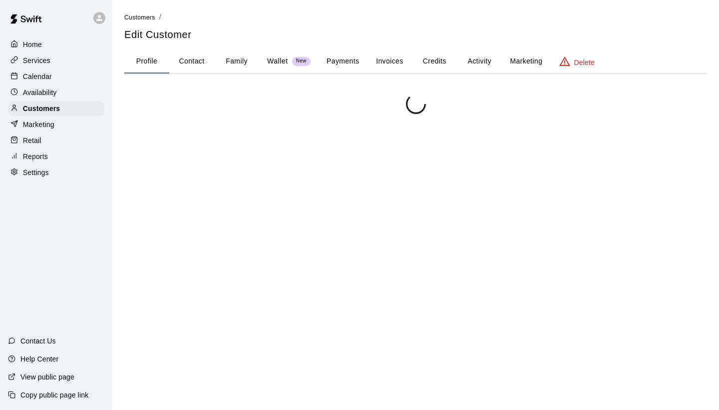
click at [340, 62] on button "Payments" at bounding box center [343, 61] width 48 height 24
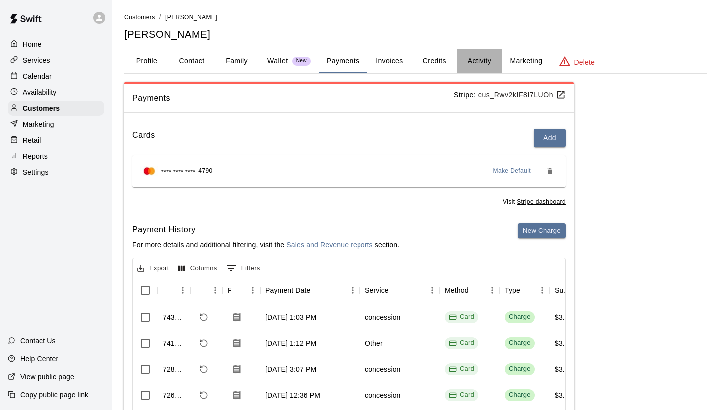
click at [476, 60] on button "Activity" at bounding box center [479, 61] width 45 height 24
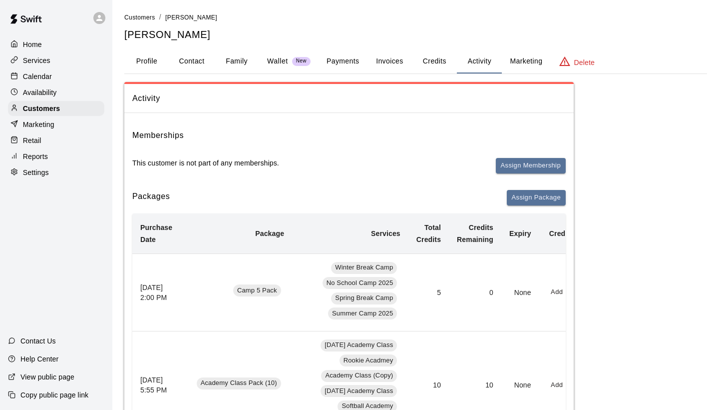
click at [197, 57] on button "Contact" at bounding box center [191, 61] width 45 height 24
select select "**"
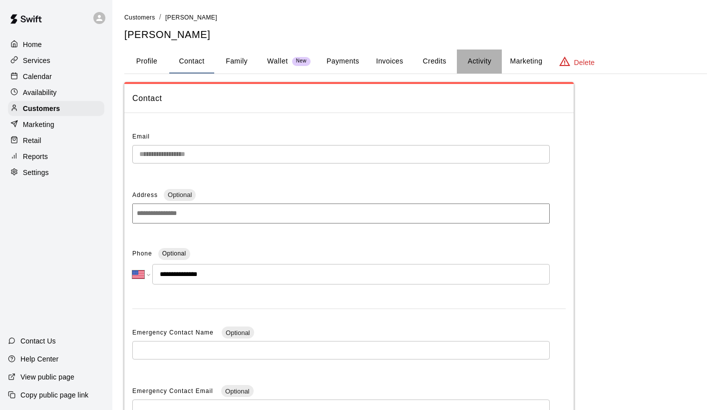
click at [458, 63] on button "Activity" at bounding box center [479, 61] width 45 height 24
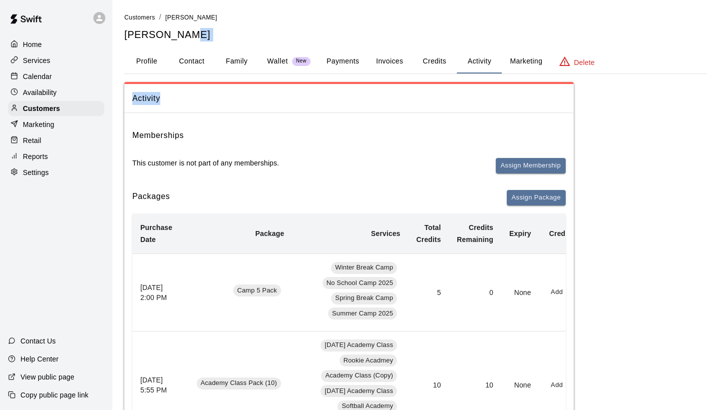
drag, startPoint x: 453, startPoint y: 28, endPoint x: 467, endPoint y: 102, distance: 75.2
click at [467, 102] on span "Activity" at bounding box center [349, 98] width 434 height 13
click at [33, 154] on p "Reports" at bounding box center [35, 156] width 25 height 10
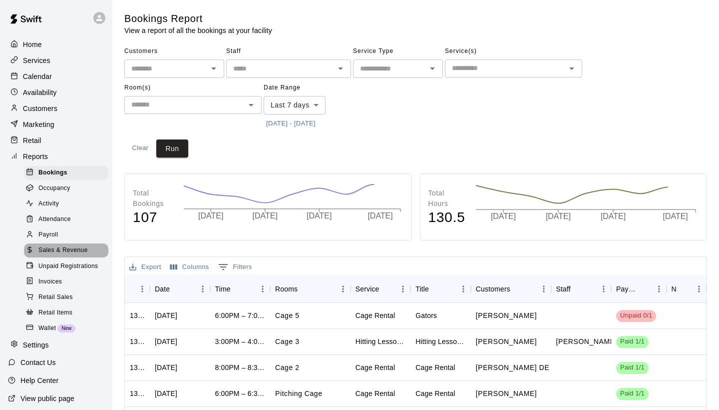
click at [56, 247] on span "Sales & Revenue" at bounding box center [62, 250] width 49 height 10
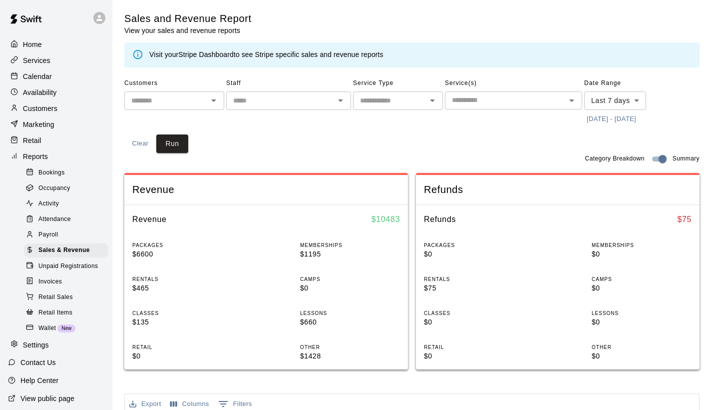
click at [212, 61] on div "Visit your Stripe Dashboard to see Stripe specific sales and revenue reports" at bounding box center [266, 54] width 234 height 19
click at [212, 55] on link "Stripe Dashboard" at bounding box center [205, 54] width 55 height 8
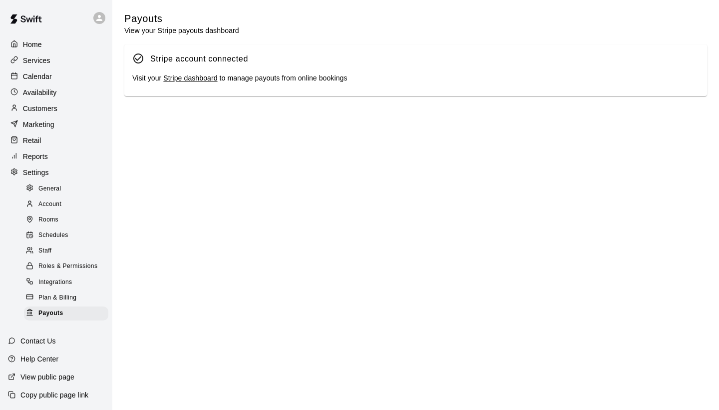
click at [195, 75] on link "Stripe dashboard" at bounding box center [190, 78] width 54 height 8
click at [43, 111] on p "Customers" at bounding box center [40, 108] width 34 height 10
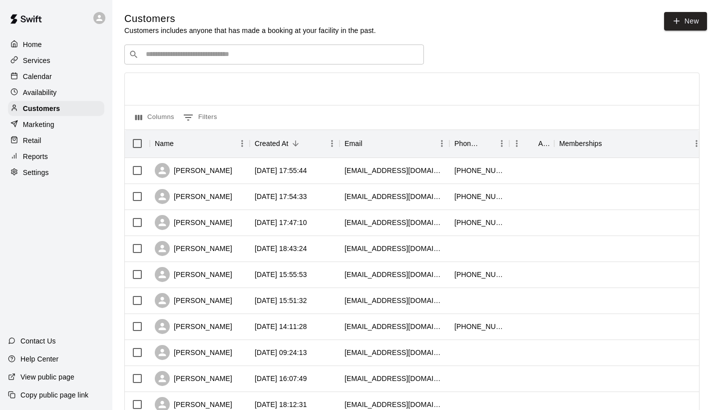
click at [221, 59] on div "​ ​" at bounding box center [274, 54] width 300 height 20
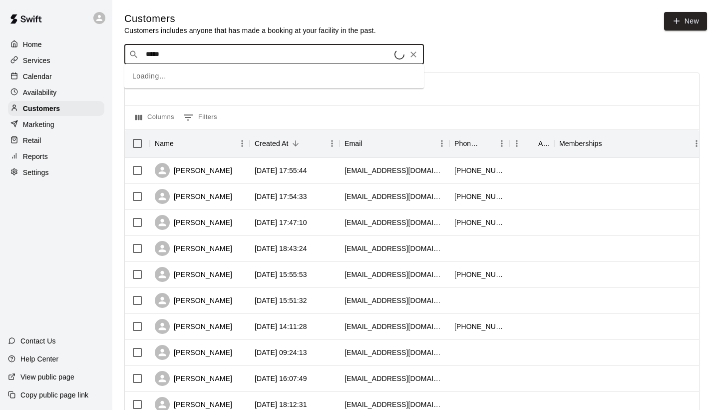
type input "******"
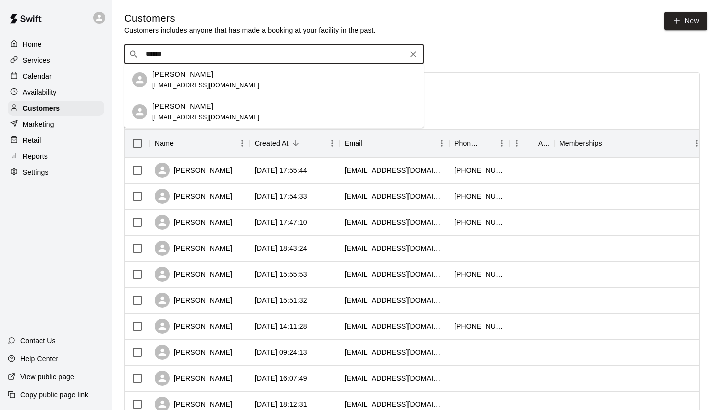
click at [180, 81] on div "Shirra Uys shirrauys@gmail.com" at bounding box center [205, 79] width 107 height 21
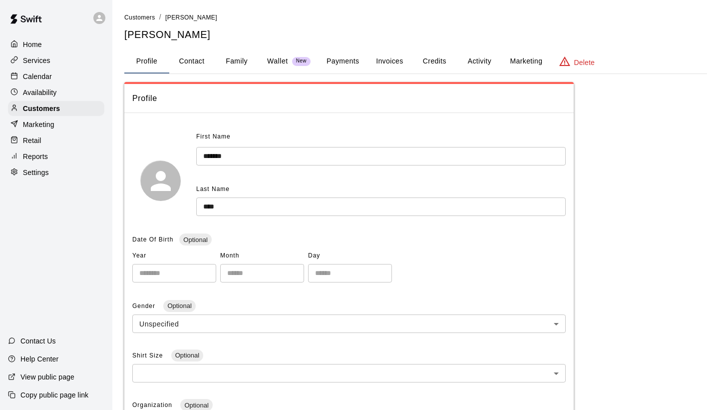
click at [345, 64] on button "Payments" at bounding box center [343, 61] width 48 height 24
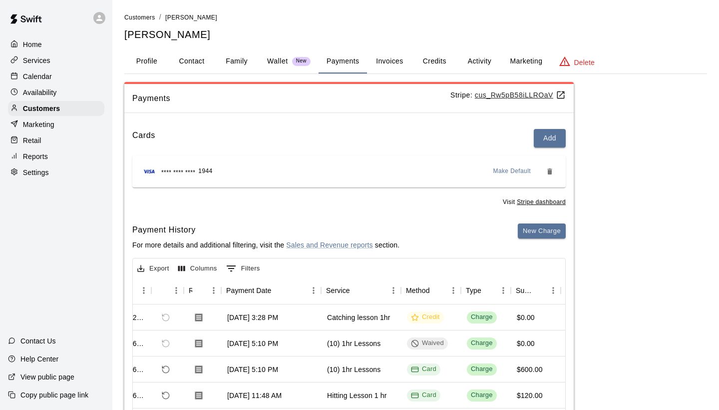
scroll to position [0, 40]
click at [475, 53] on button "Activity" at bounding box center [479, 61] width 45 height 24
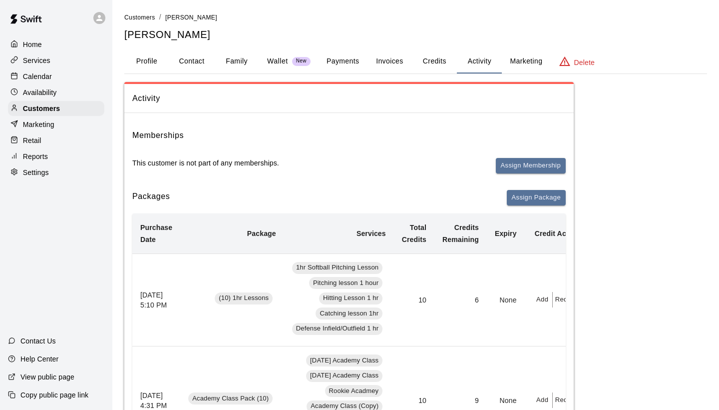
scroll to position [0, 0]
click at [39, 114] on div "Customers" at bounding box center [56, 108] width 96 height 15
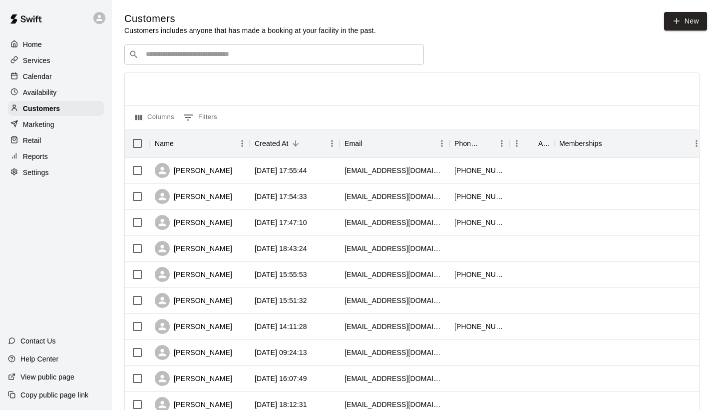
click at [199, 61] on div "​ ​" at bounding box center [274, 54] width 300 height 20
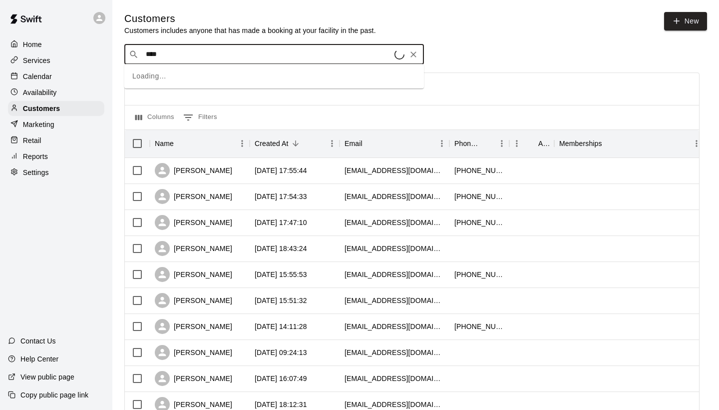
type input "*****"
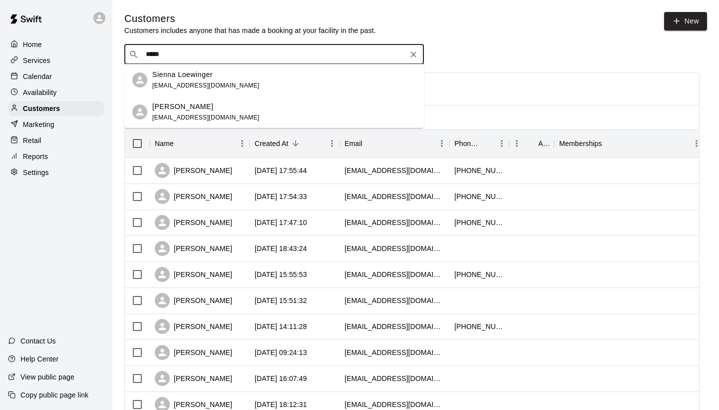
click at [187, 79] on p "Sienna Loewinger" at bounding box center [182, 74] width 60 height 10
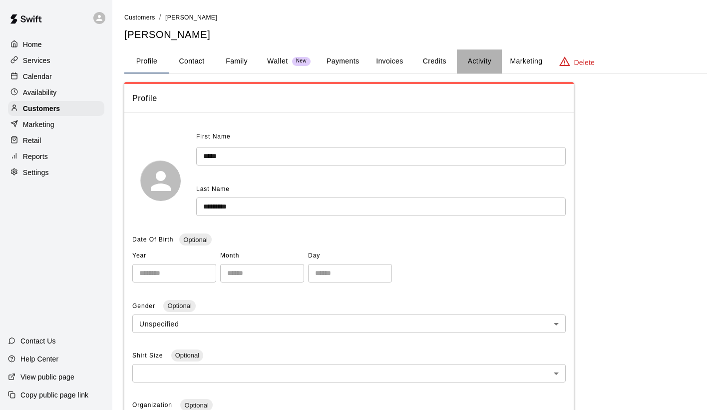
click at [482, 59] on button "Activity" at bounding box center [479, 61] width 45 height 24
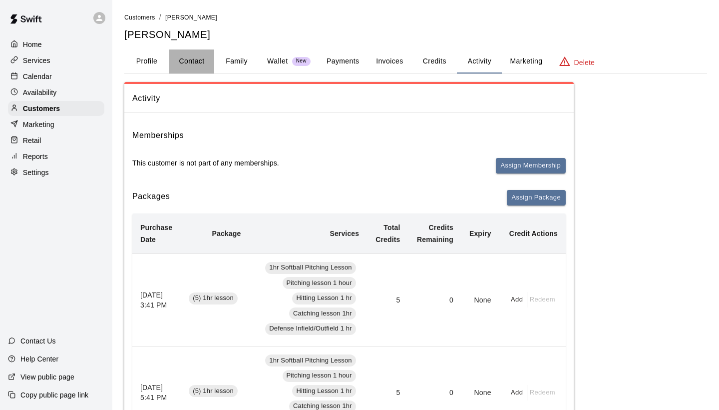
click at [186, 62] on button "Contact" at bounding box center [191, 61] width 45 height 24
select select "**"
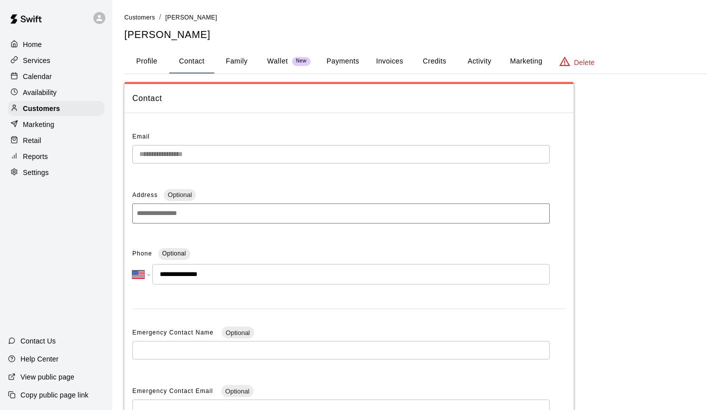
click at [253, 46] on div "**********" at bounding box center [415, 281] width 583 height 539
click at [241, 57] on button "Family" at bounding box center [236, 61] width 45 height 24
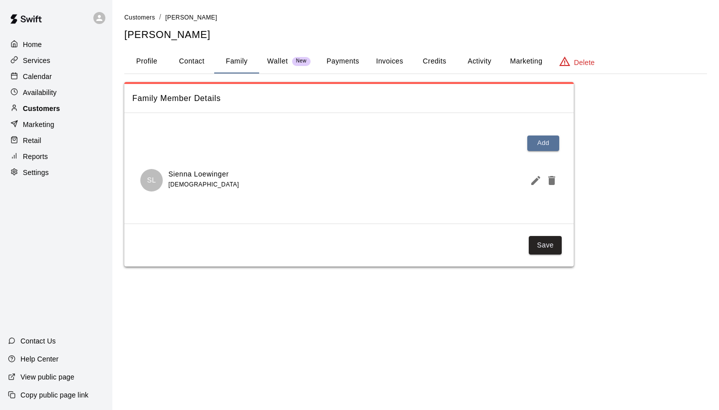
click at [82, 109] on div "Customers" at bounding box center [56, 108] width 96 height 15
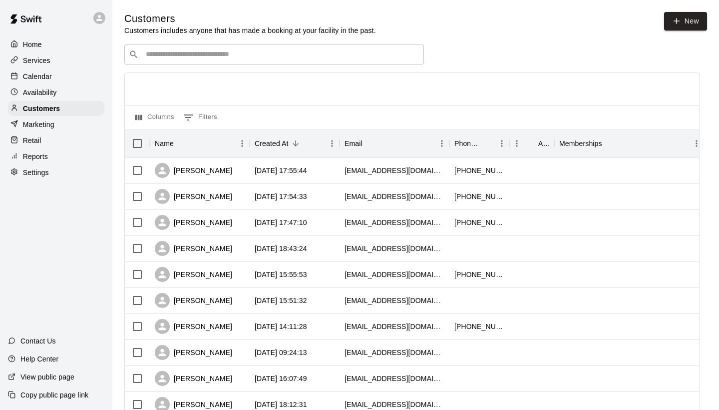
click at [201, 57] on input "Search customers by name or email" at bounding box center [281, 54] width 277 height 10
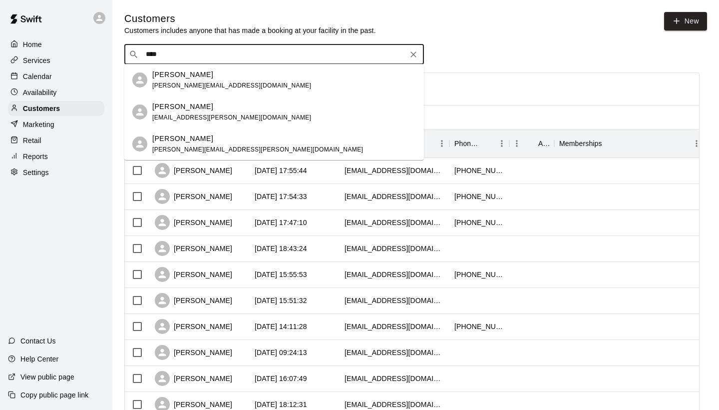
type input "*****"
click at [186, 73] on p "[PERSON_NAME]" at bounding box center [182, 74] width 61 height 10
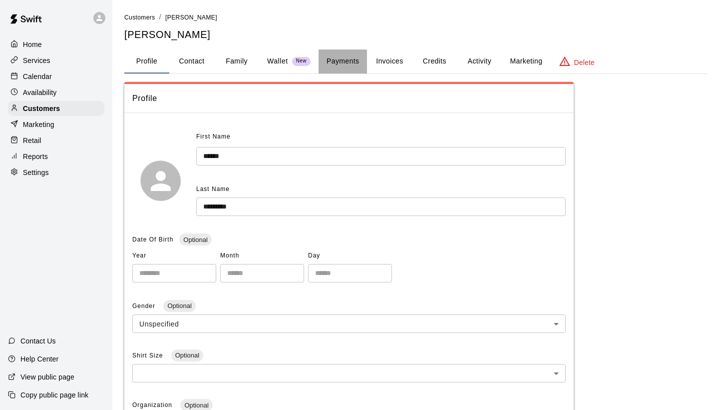
click at [335, 59] on button "Payments" at bounding box center [343, 61] width 48 height 24
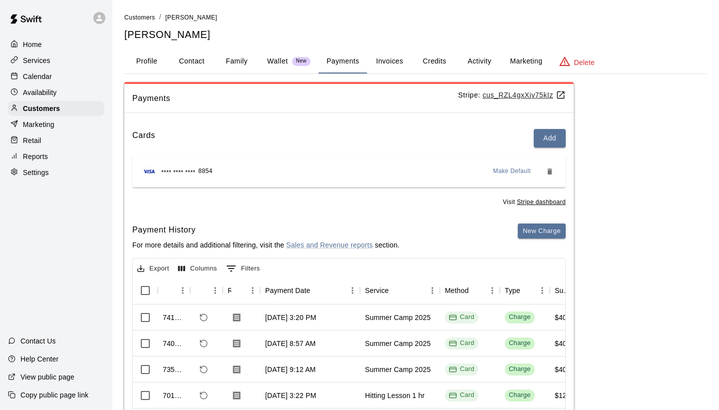
click at [475, 53] on button "Activity" at bounding box center [479, 61] width 45 height 24
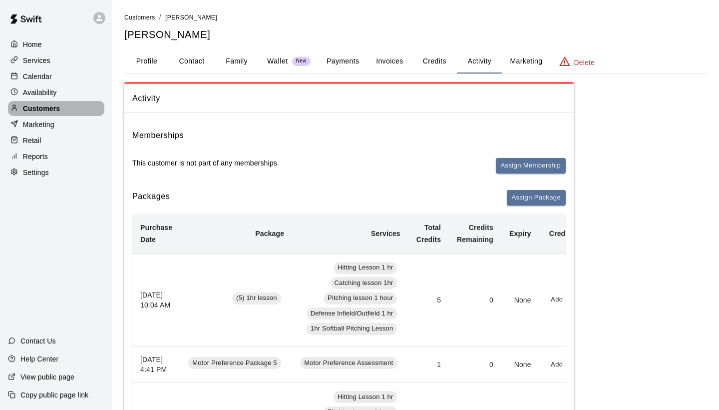
click at [37, 104] on p "Customers" at bounding box center [41, 108] width 37 height 10
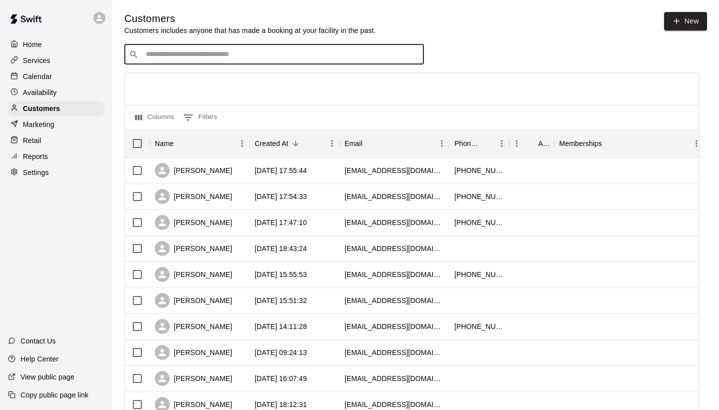
click at [187, 52] on input "Search customers by name or email" at bounding box center [281, 54] width 277 height 10
type input "*****"
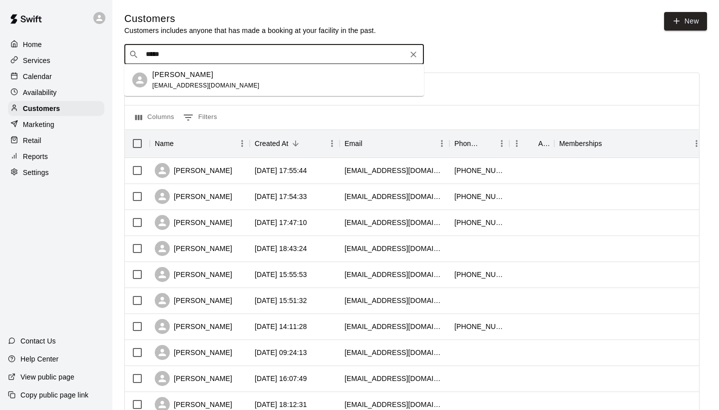
click at [181, 78] on p "[PERSON_NAME]" at bounding box center [182, 74] width 61 height 10
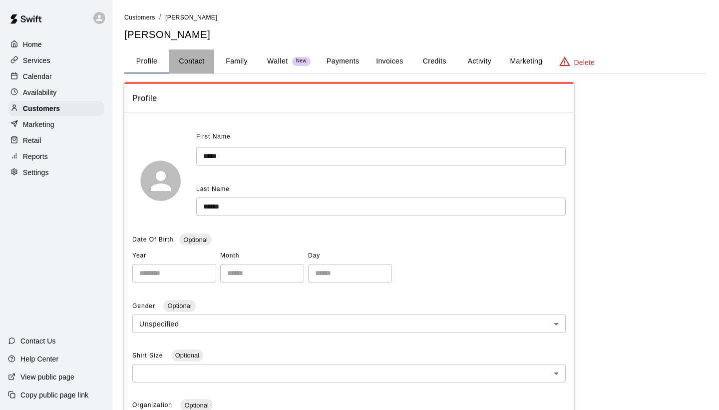
click at [190, 60] on button "Contact" at bounding box center [191, 61] width 45 height 24
select select "**"
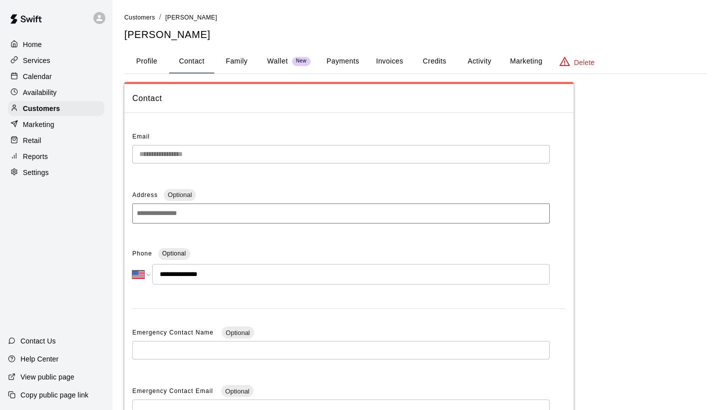
click at [472, 62] on button "Activity" at bounding box center [479, 61] width 45 height 24
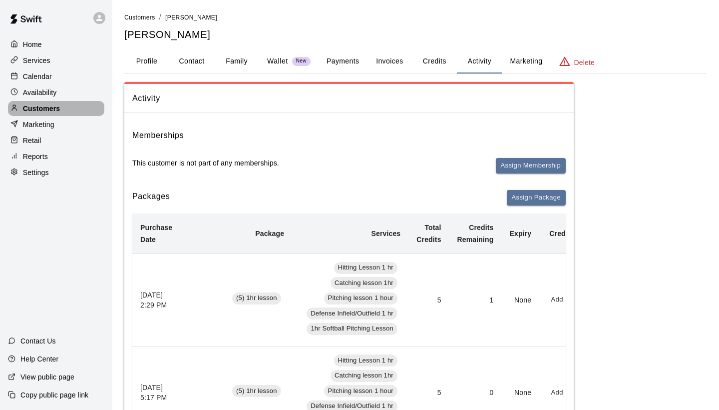
click at [69, 105] on div "Customers" at bounding box center [56, 108] width 96 height 15
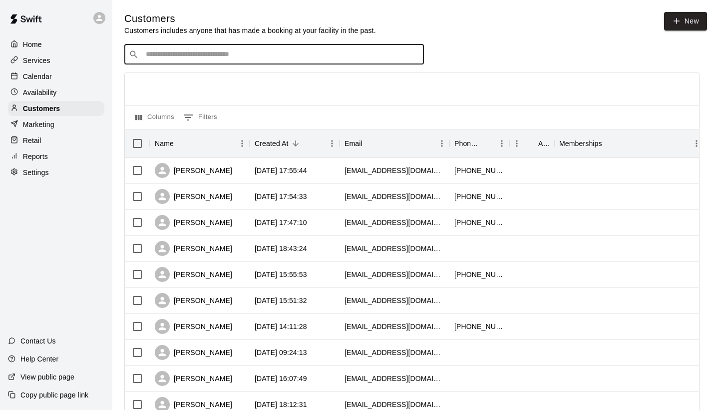
click at [187, 55] on input "Search customers by name or email" at bounding box center [281, 54] width 277 height 10
type input "****"
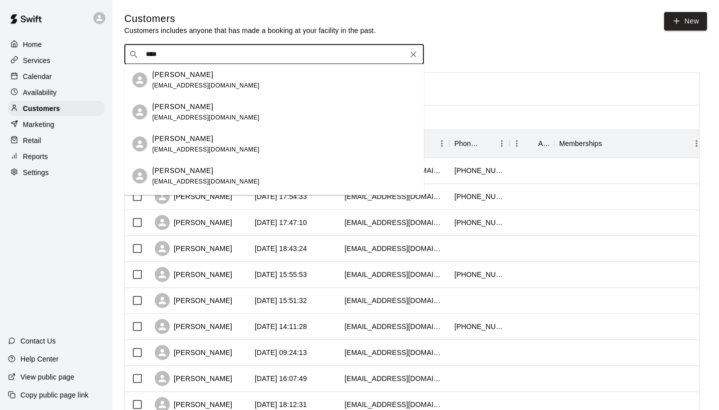
click at [192, 145] on div "Melanie Ward melanieward37@gmail.com" at bounding box center [205, 143] width 107 height 21
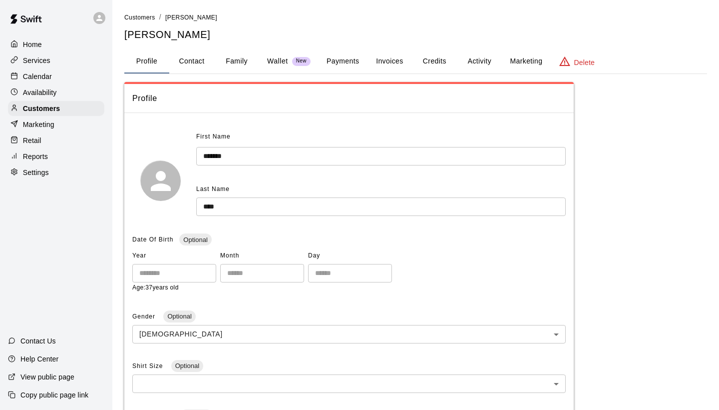
click at [480, 61] on button "Activity" at bounding box center [479, 61] width 45 height 24
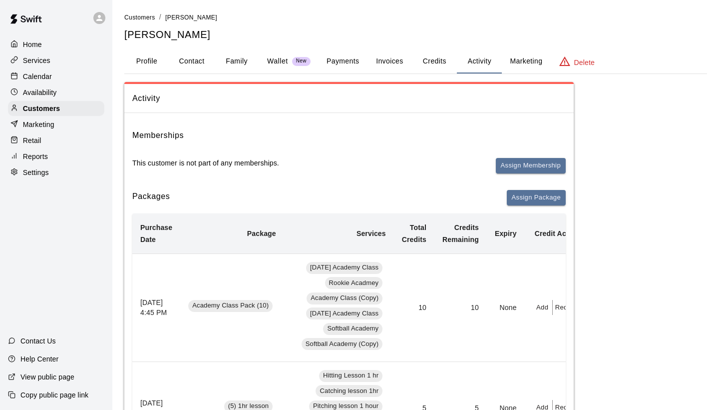
click at [66, 115] on div "Home Services Calendar Availability Customers Marketing Retail Reports Settings" at bounding box center [56, 108] width 112 height 145
click at [65, 105] on div "Customers" at bounding box center [56, 108] width 96 height 15
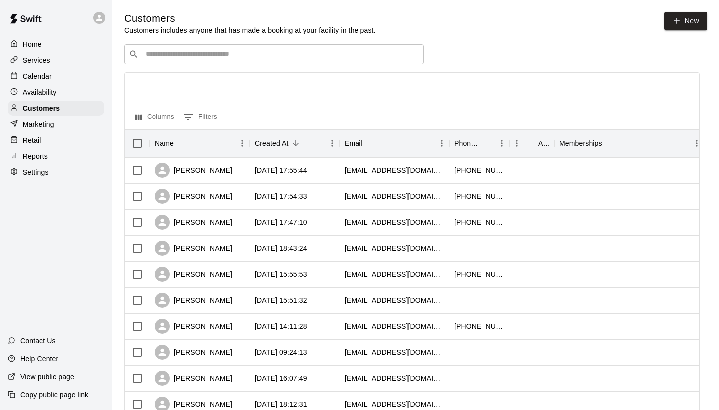
click at [180, 54] on input "Search customers by name or email" at bounding box center [281, 54] width 277 height 10
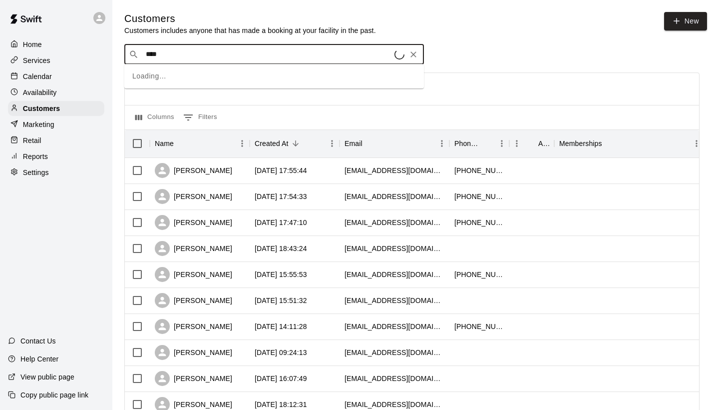
type input "*****"
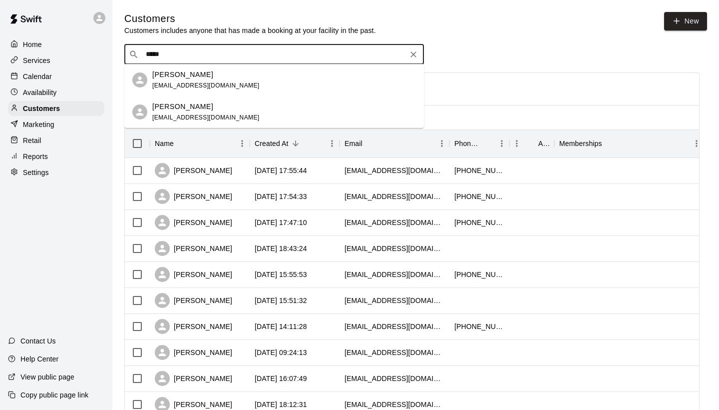
click at [196, 78] on p "[PERSON_NAME]" at bounding box center [182, 74] width 61 height 10
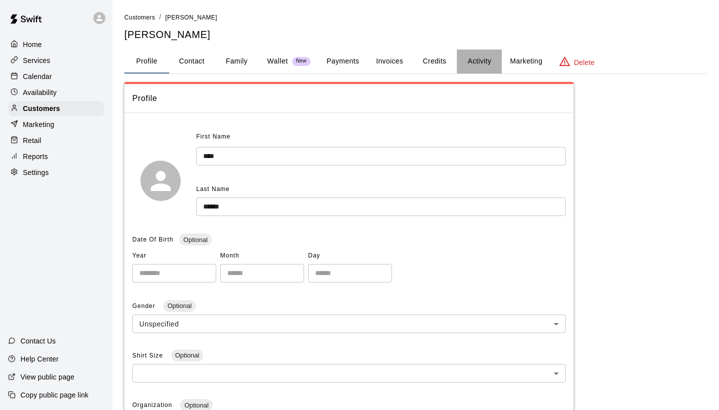
click at [480, 57] on button "Activity" at bounding box center [479, 61] width 45 height 24
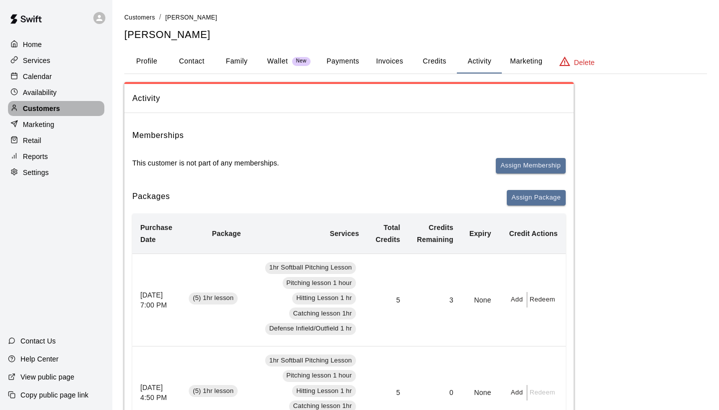
click at [60, 107] on p "Customers" at bounding box center [41, 108] width 37 height 10
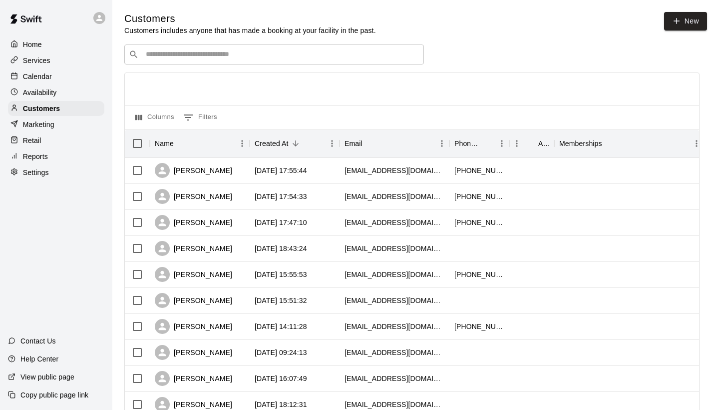
click at [242, 55] on input "Search customers by name or email" at bounding box center [281, 54] width 277 height 10
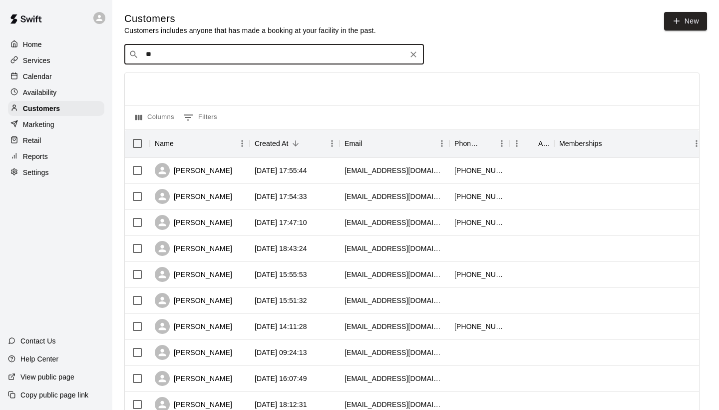
type input "***"
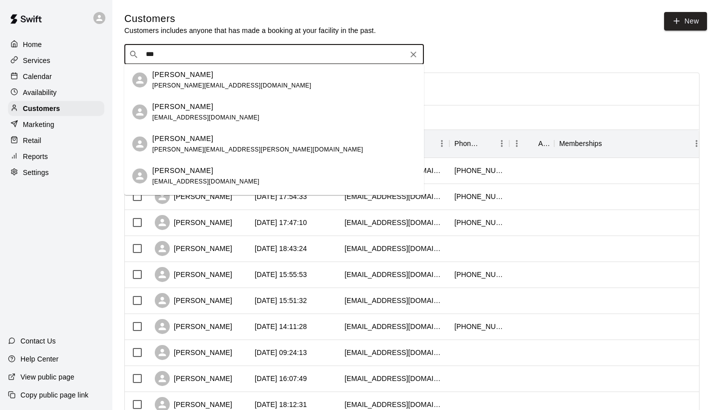
click at [182, 141] on p "[PERSON_NAME]" at bounding box center [182, 138] width 61 height 10
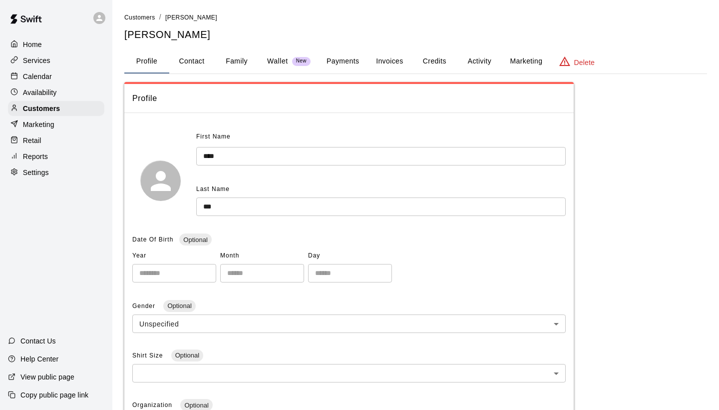
click at [477, 60] on button "Activity" at bounding box center [479, 61] width 45 height 24
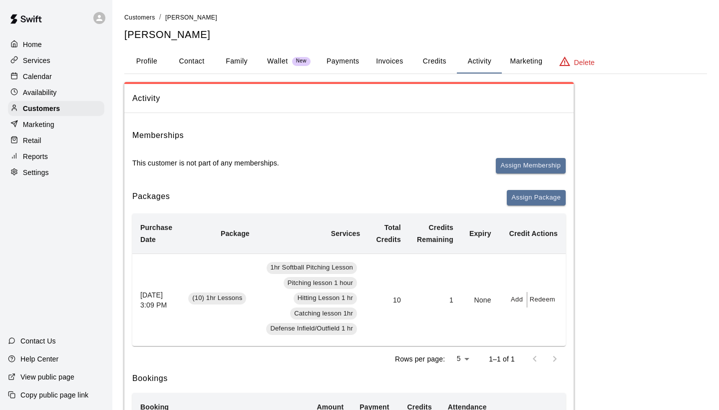
click at [198, 63] on button "Contact" at bounding box center [191, 61] width 45 height 24
select select "**"
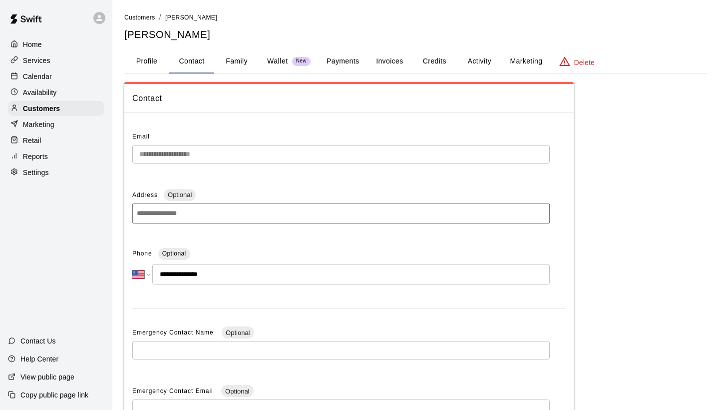
click at [52, 79] on div "Calendar" at bounding box center [56, 76] width 96 height 15
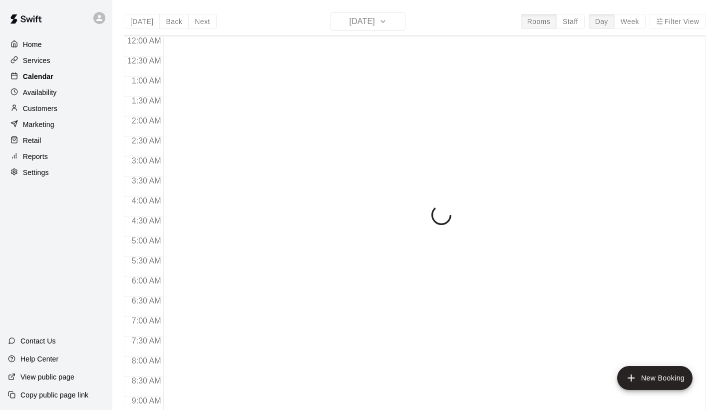
scroll to position [575, 0]
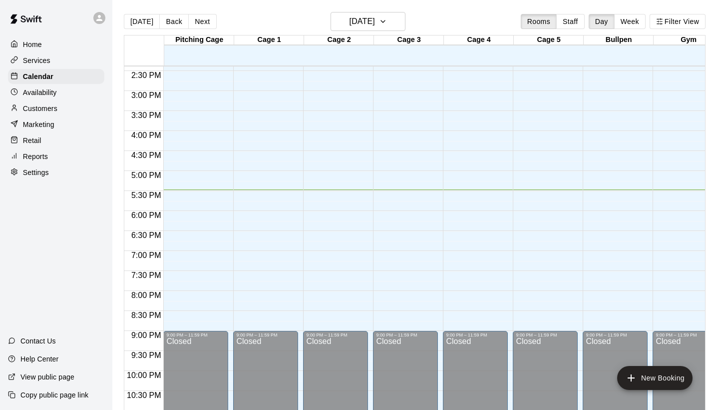
click at [54, 112] on p "Customers" at bounding box center [40, 108] width 34 height 10
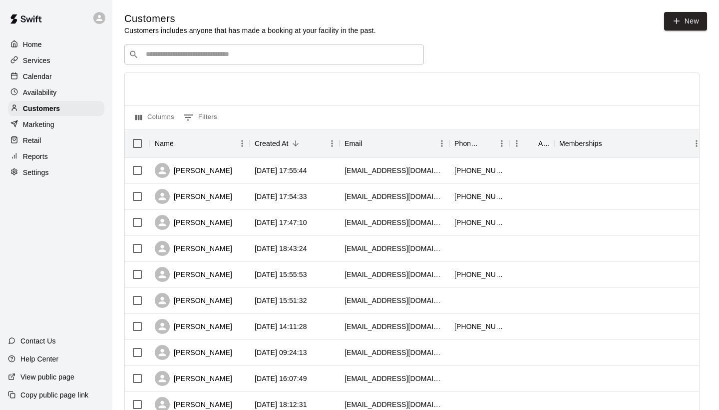
click at [277, 97] on div at bounding box center [412, 89] width 574 height 32
click at [160, 49] on input "Search customers by name or email" at bounding box center [281, 54] width 277 height 10
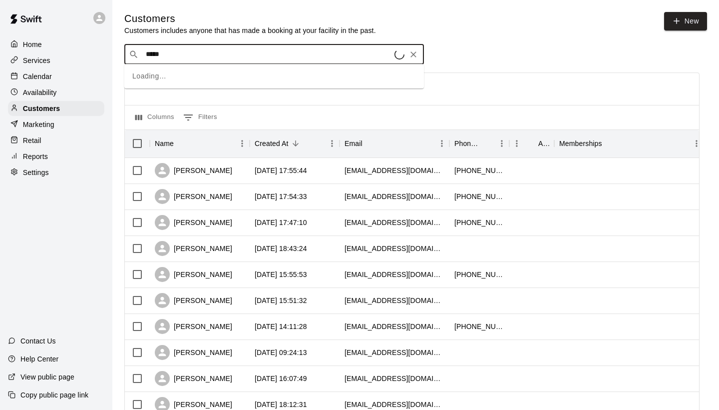
type input "******"
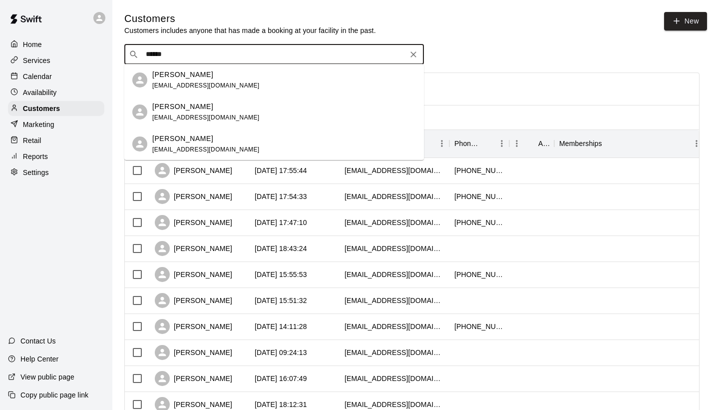
click at [186, 109] on p "[PERSON_NAME]" at bounding box center [182, 106] width 61 height 10
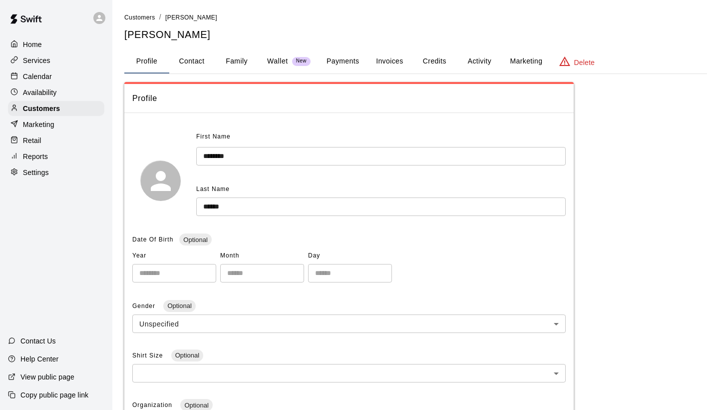
click at [194, 64] on button "Contact" at bounding box center [191, 61] width 45 height 24
select select "**"
